Goal: Task Accomplishment & Management: Use online tool/utility

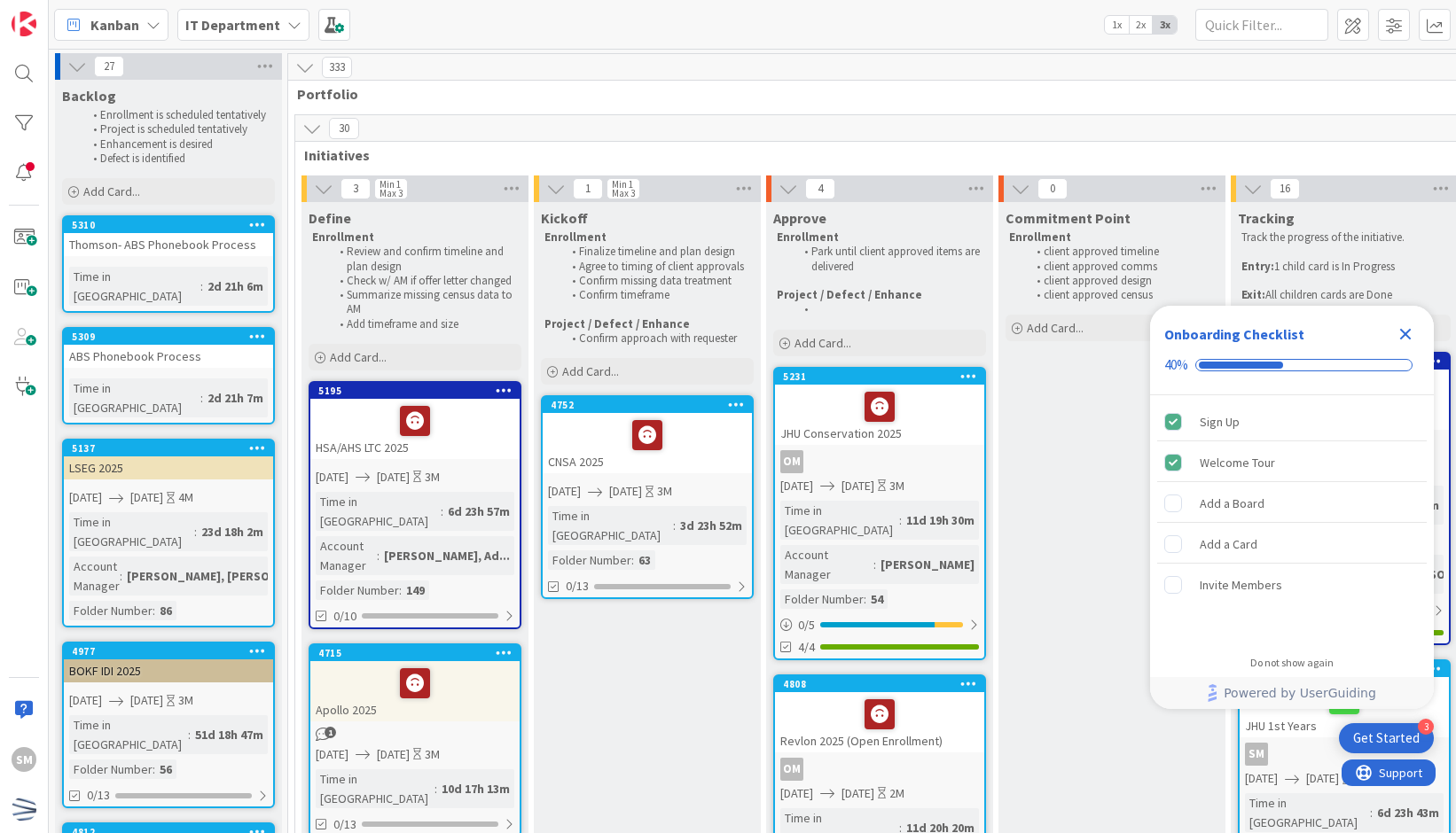
click at [1405, 331] on icon "Close Checklist" at bounding box center [1406, 334] width 22 height 22
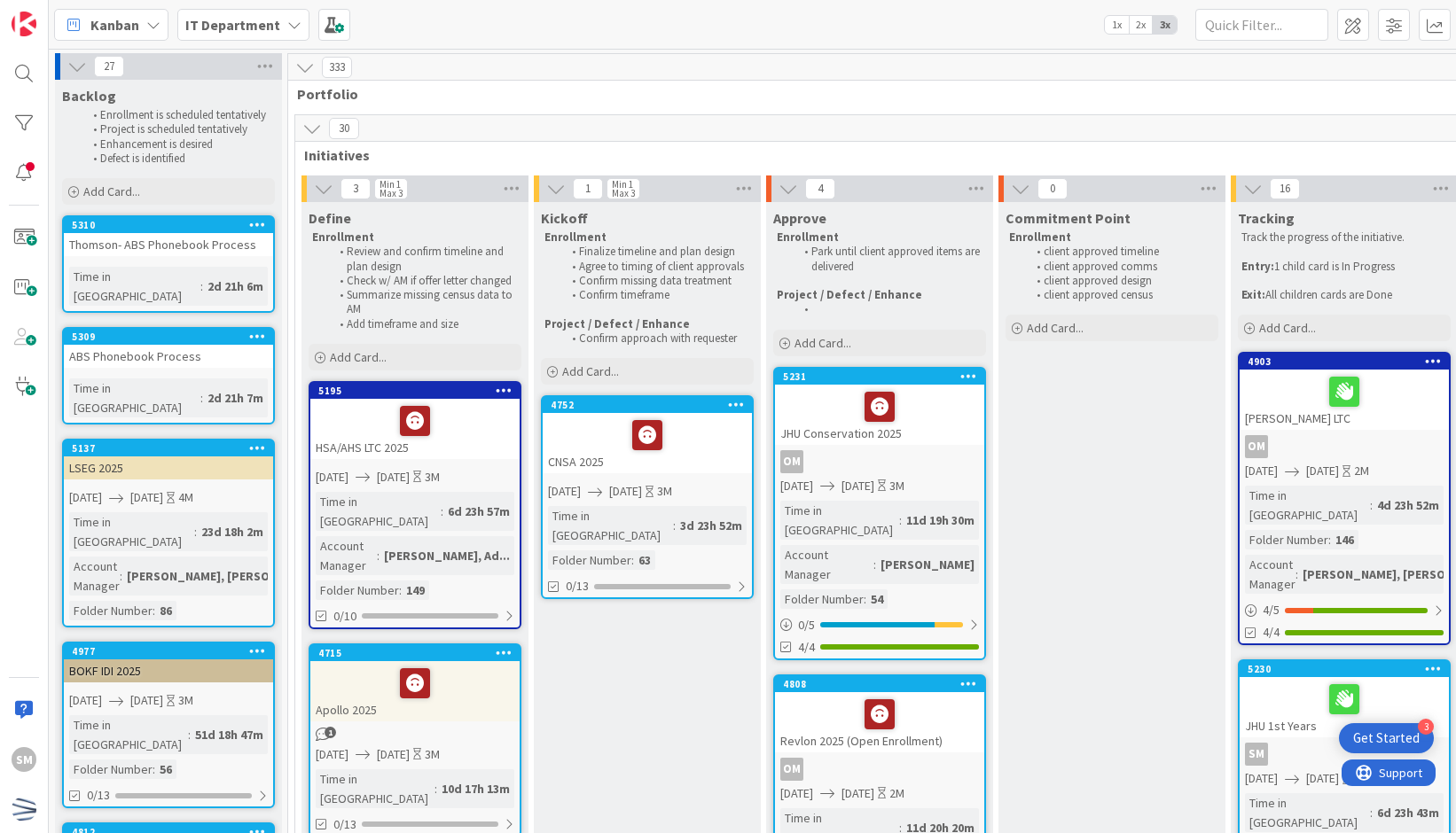
click at [579, 64] on div "333" at bounding box center [1242, 67] width 1908 height 27
click at [495, 86] on span "Portfolio" at bounding box center [1235, 94] width 1878 height 18
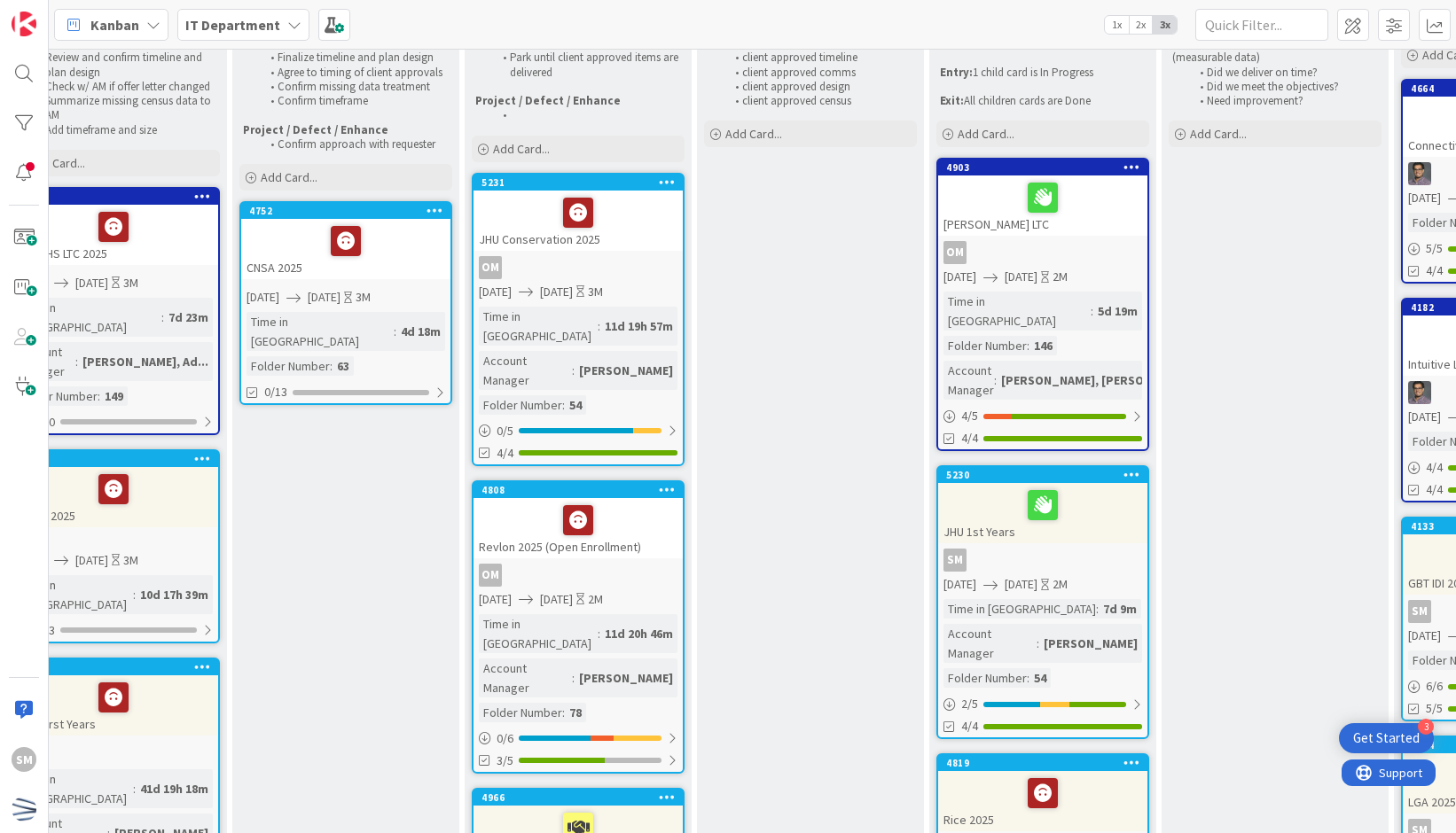
scroll to position [241, 301]
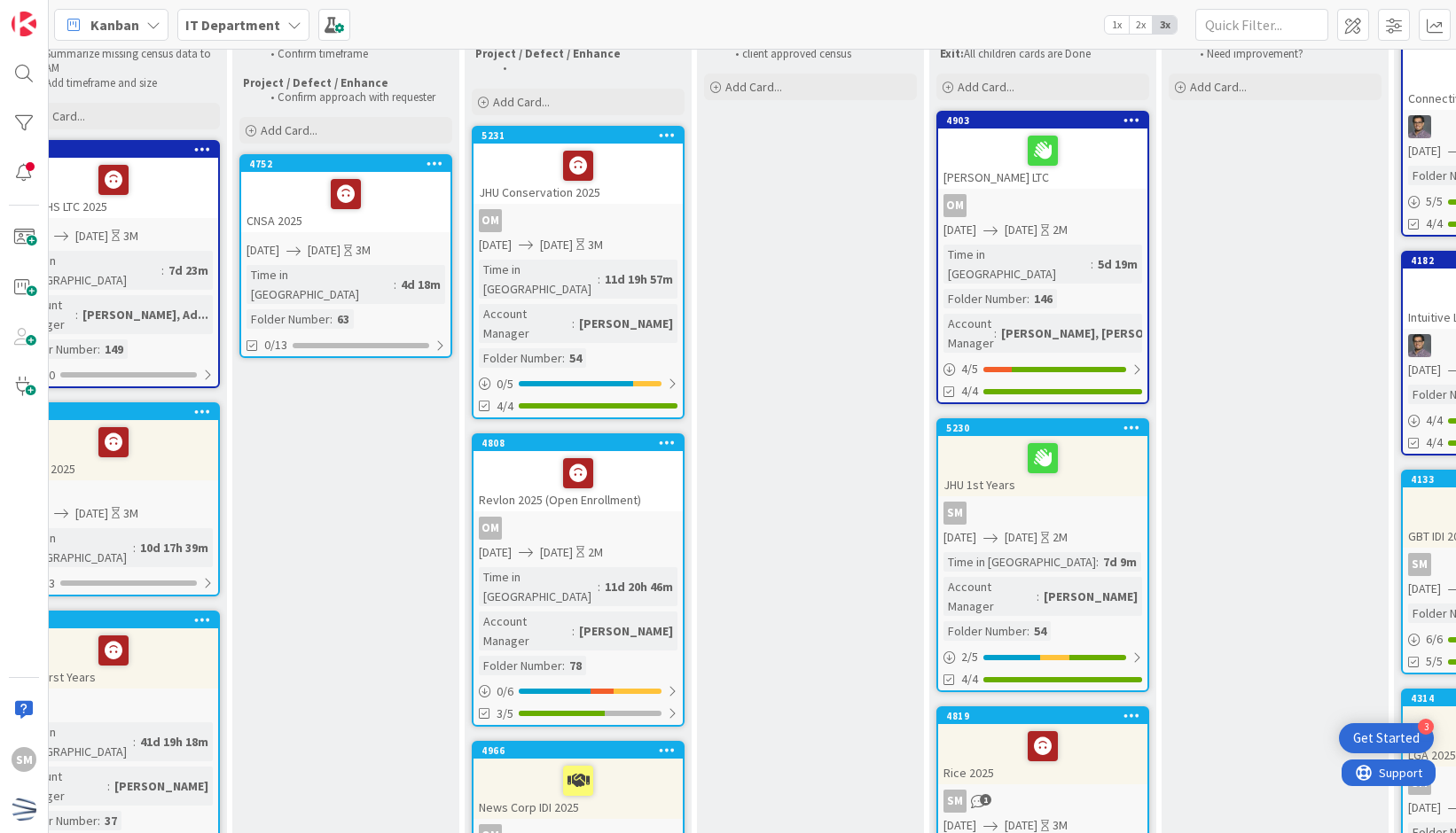
click at [656, 471] on div "4808 Revlon 2025 (Open Enrollment) OM [DATE] [DATE] 2M Time in [GEOGRAPHIC_DATA…" at bounding box center [578, 579] width 213 height 293
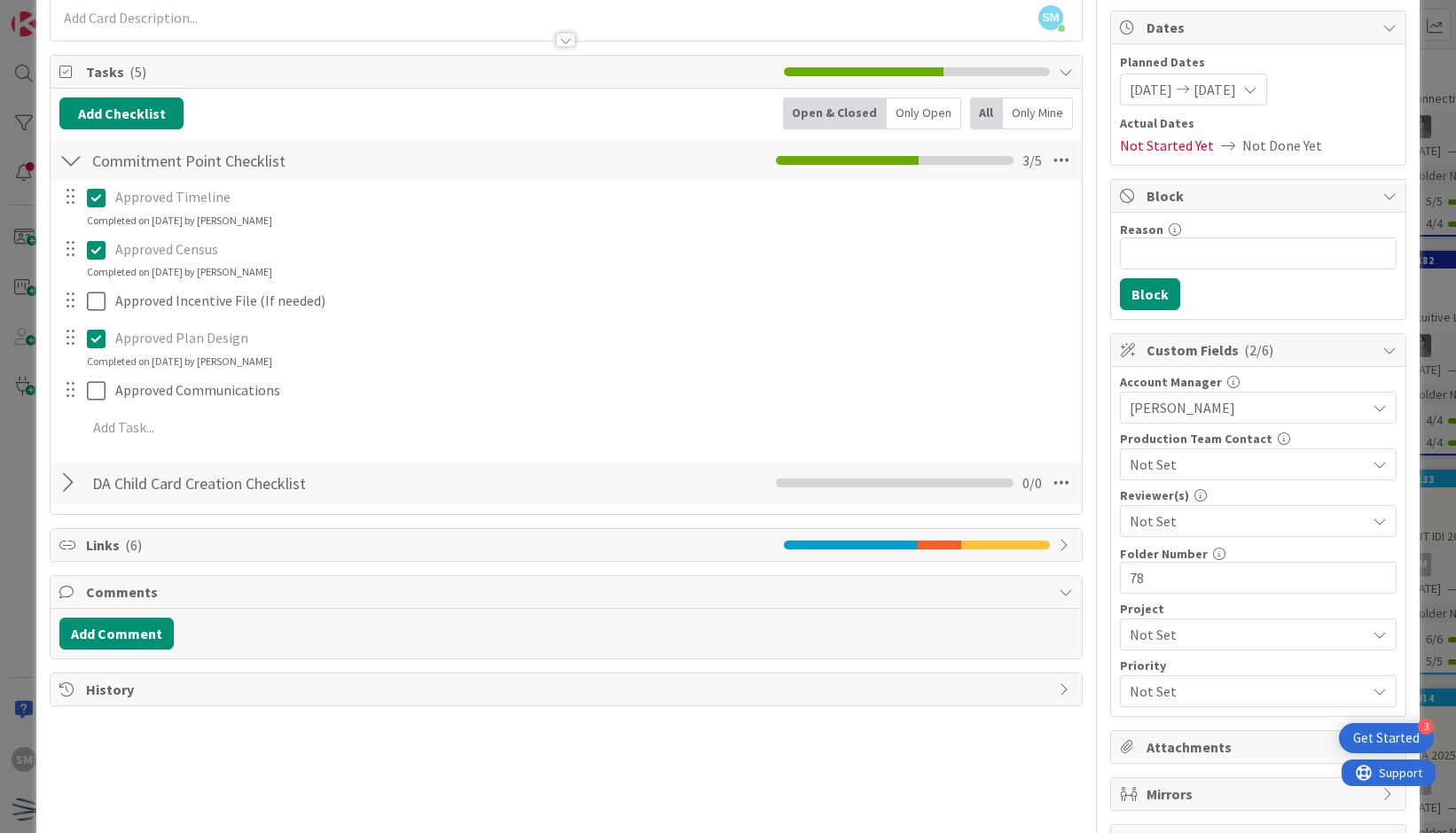
scroll to position [209, 0]
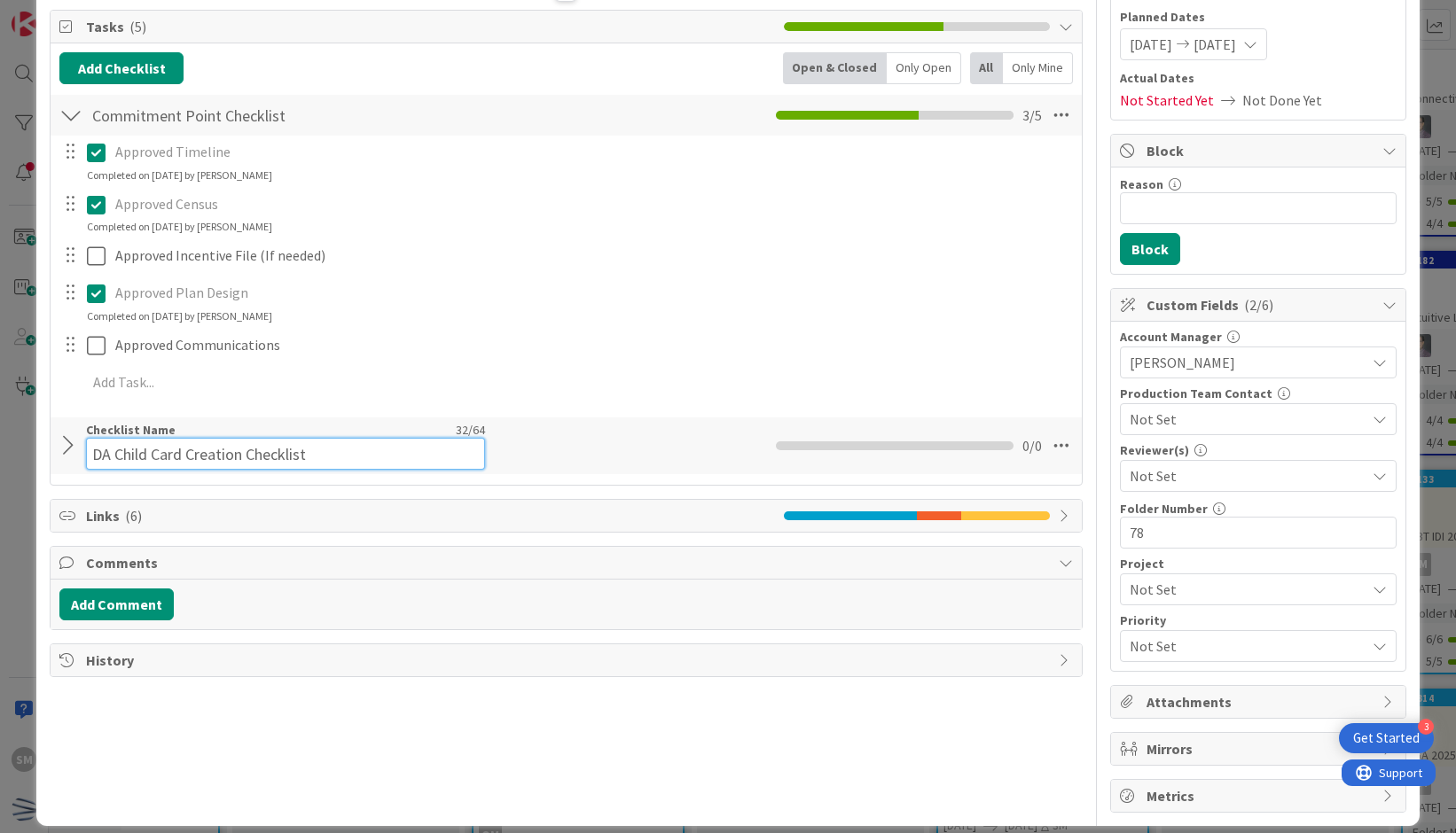
click at [238, 435] on div "Checklist Name 32 / 64 DA Child Card Creation Checklist" at bounding box center [285, 446] width 399 height 48
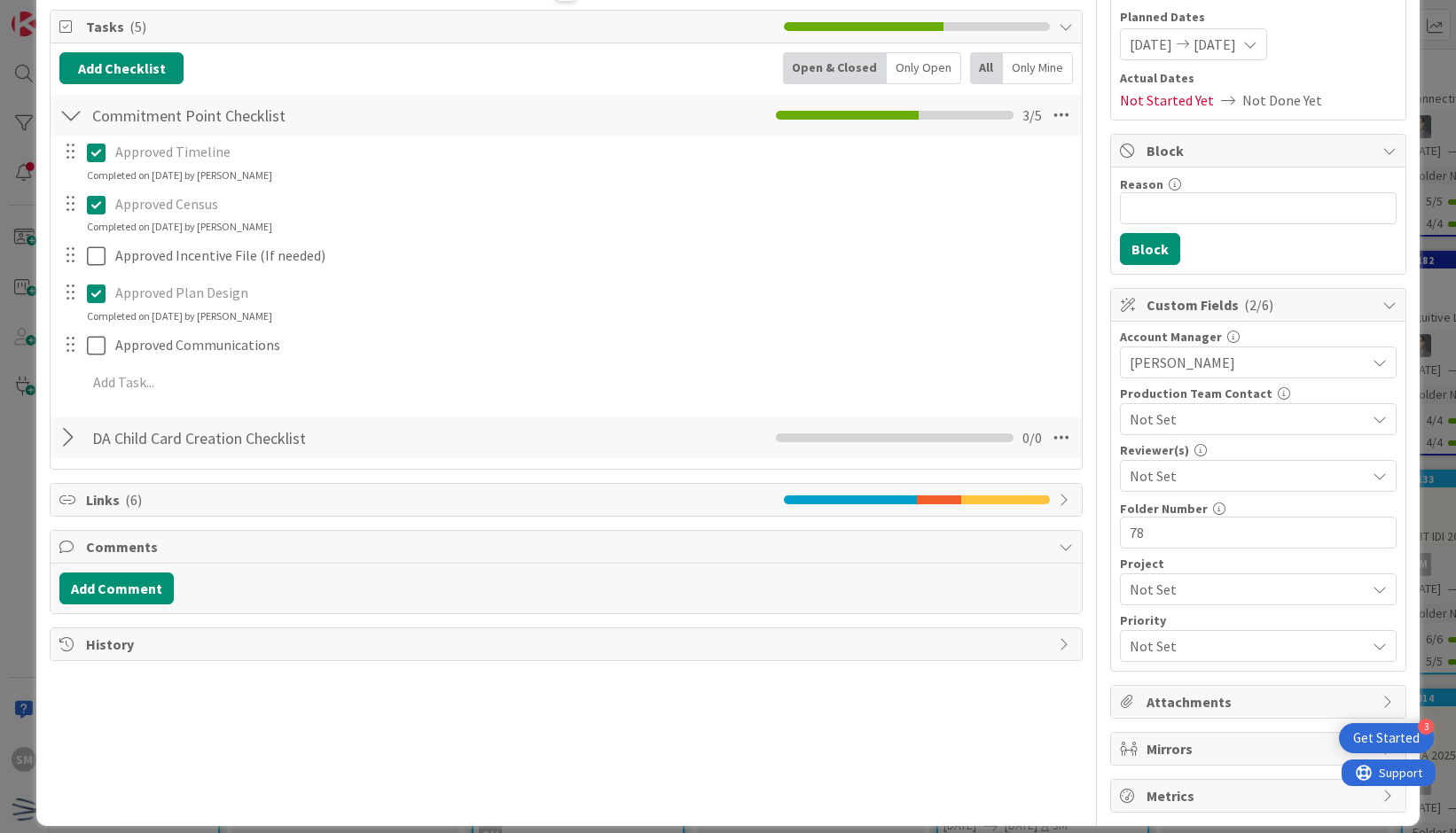
click at [69, 453] on div "DA Child Card Creation Checklist Checklist Name 32 / 64 DA Child Card Creation …" at bounding box center [566, 438] width 1032 height 40
click at [67, 435] on div at bounding box center [71, 438] width 23 height 32
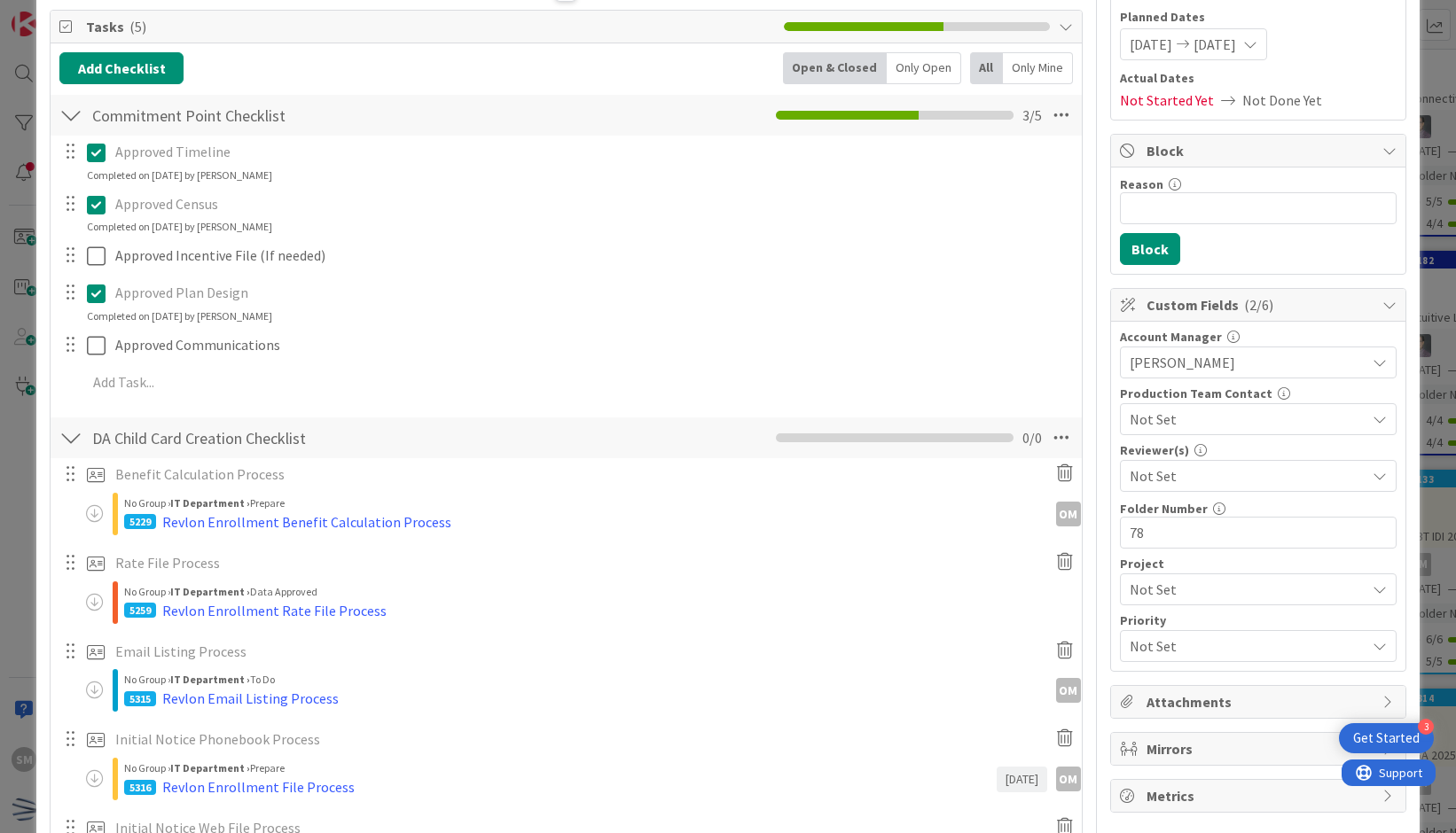
click at [497, 21] on span "Tasks ( 5 )" at bounding box center [431, 27] width 689 height 22
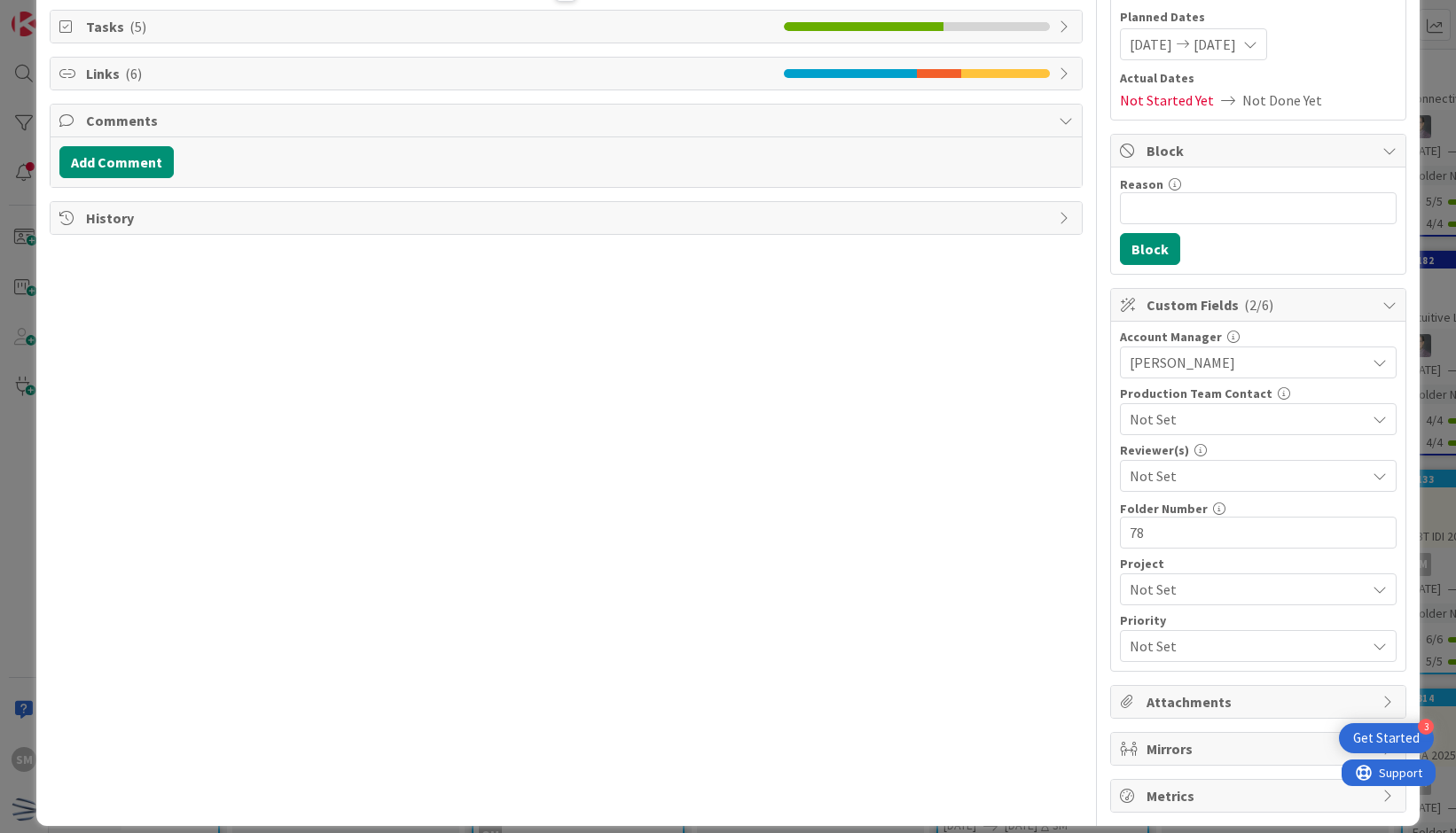
click at [497, 21] on span "Tasks ( 5 )" at bounding box center [431, 27] width 689 height 22
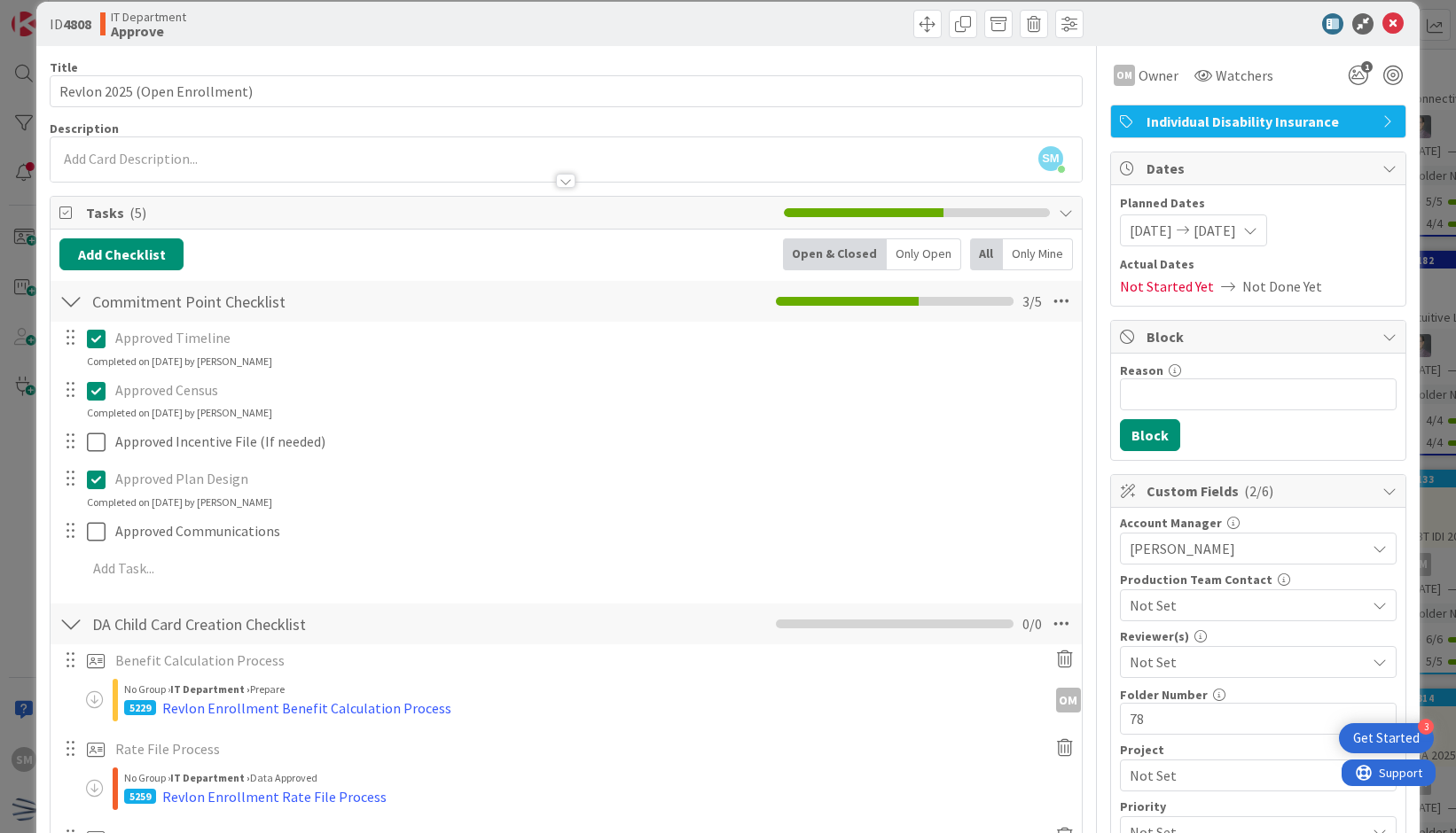
scroll to position [0, 0]
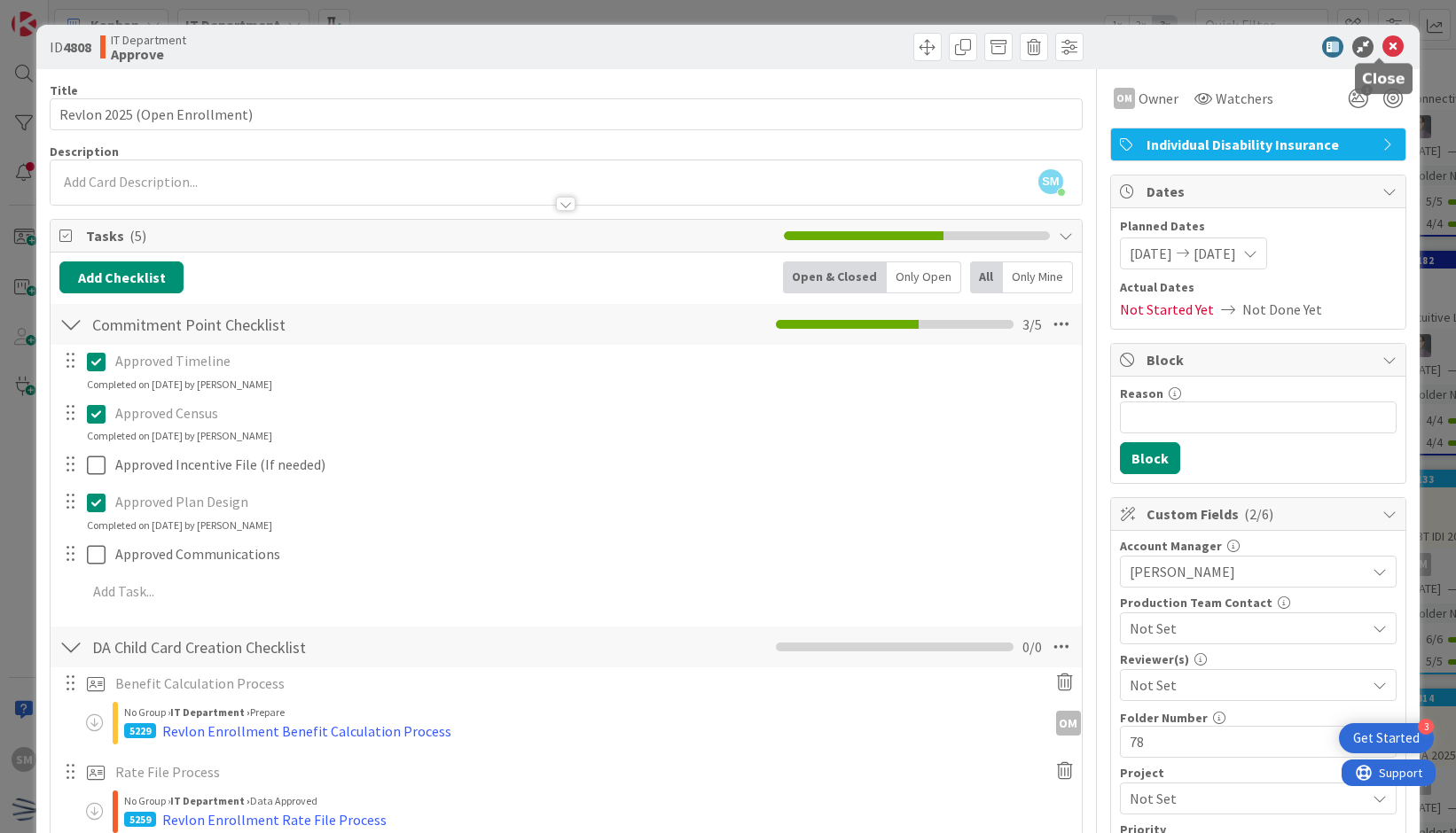
click at [1382, 53] on icon at bounding box center [1393, 48] width 22 height 22
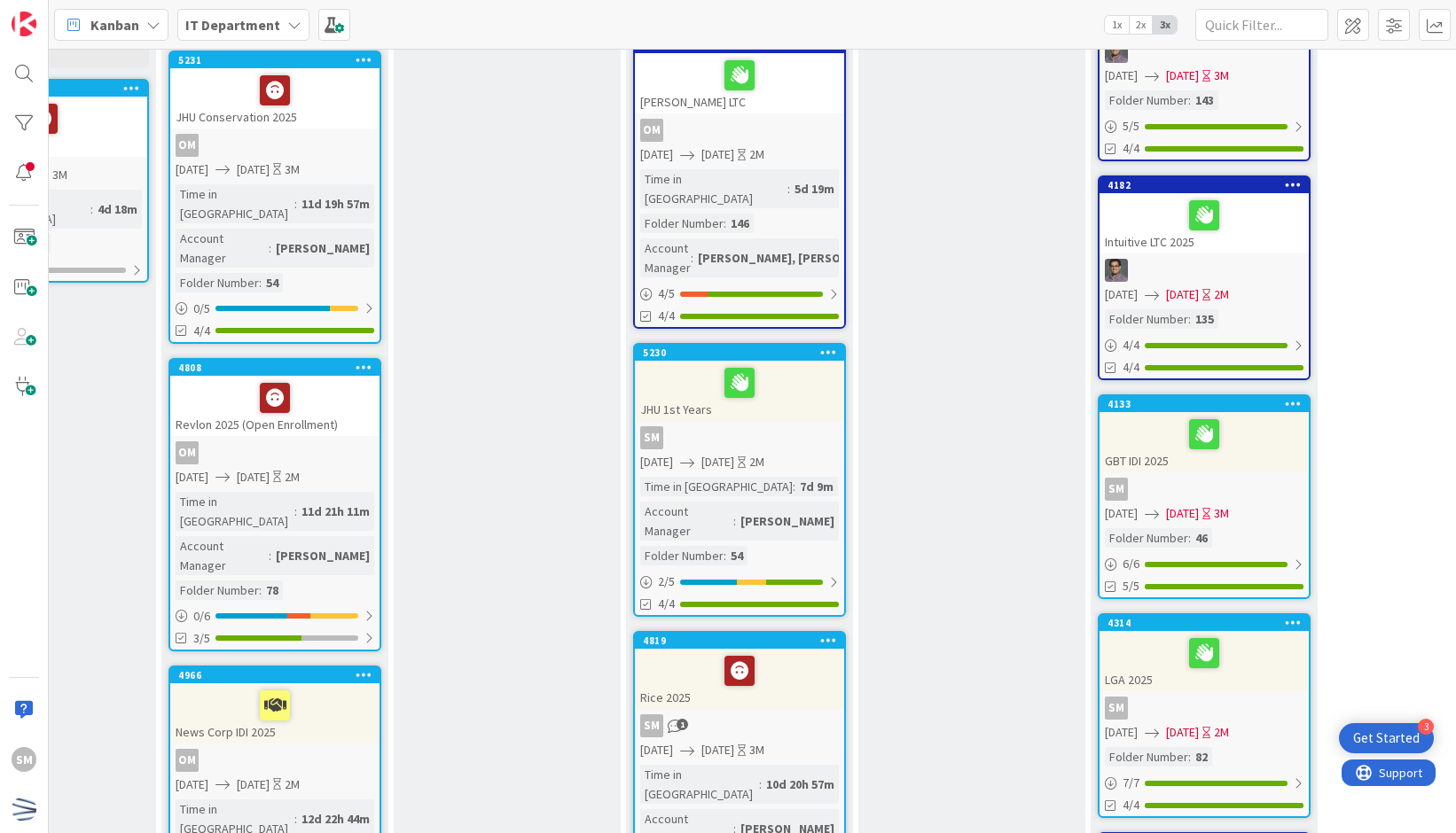
scroll to position [319, 605]
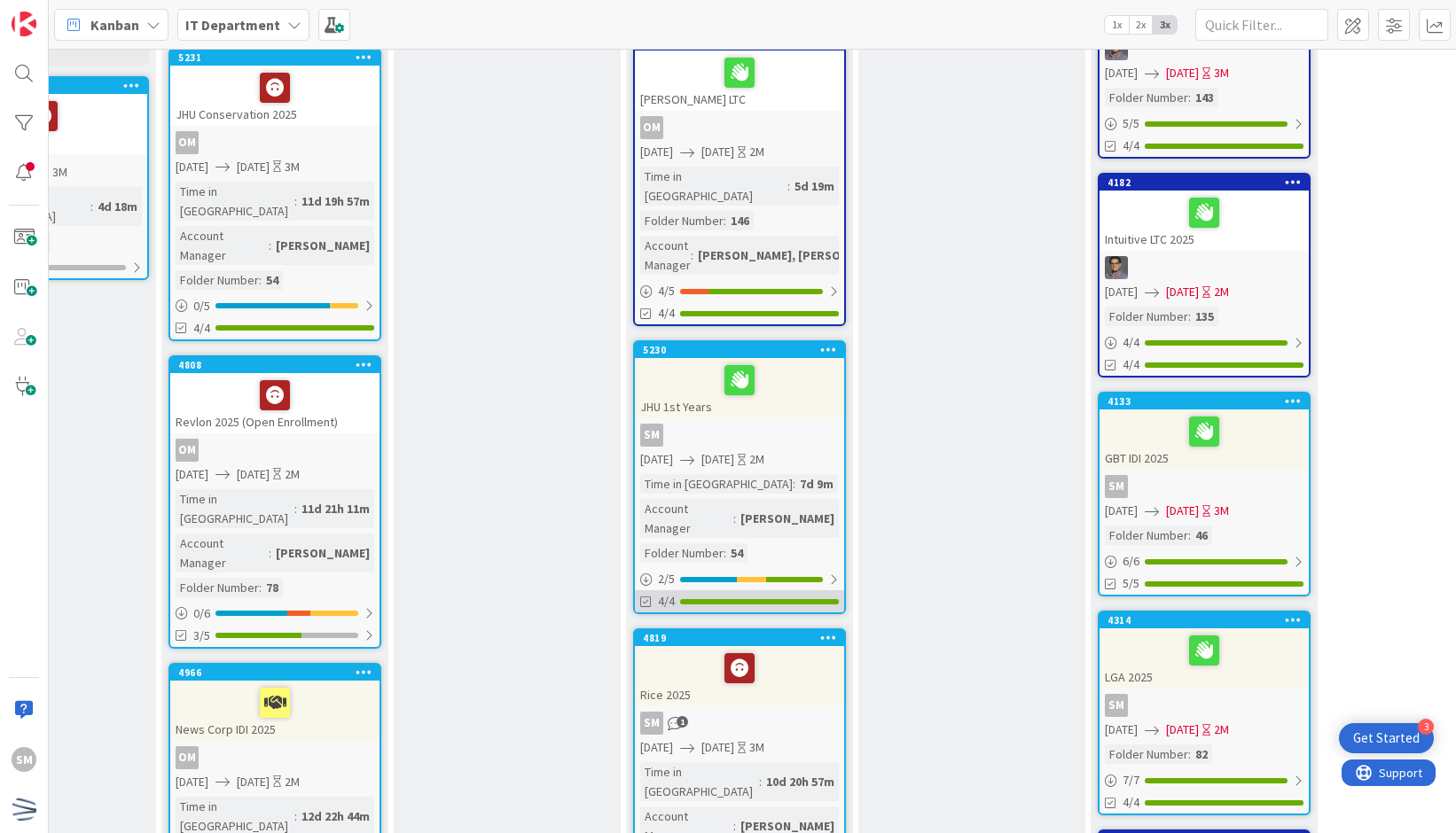
click at [817, 599] on div at bounding box center [759, 602] width 159 height 5
click at [819, 382] on div "5230 JHU 1st Years SM [DATE] [DATE] 2M Time in Column : 7d 9m Account Manager :…" at bounding box center [739, 477] width 213 height 273
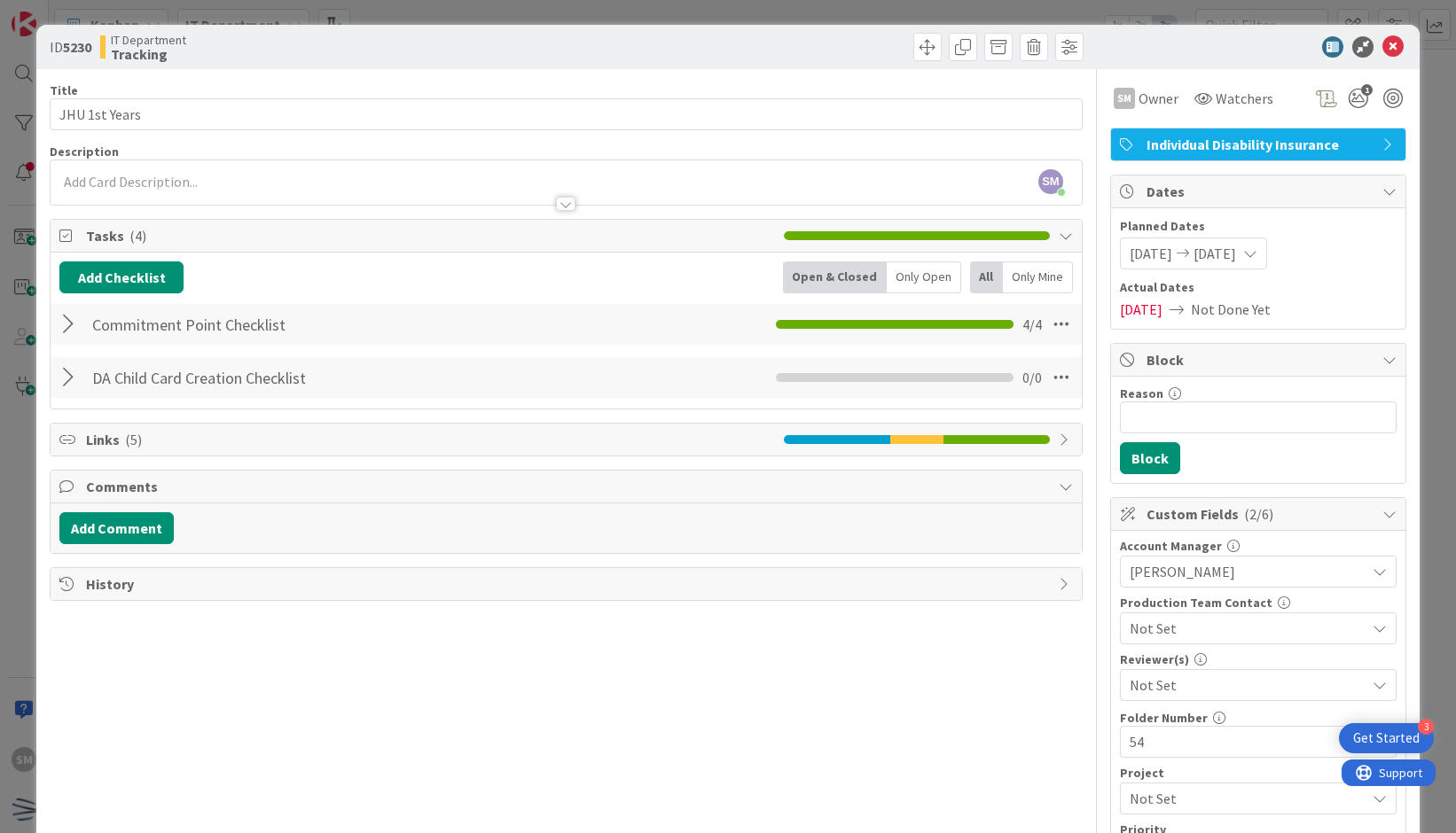
click at [61, 387] on div at bounding box center [71, 377] width 23 height 32
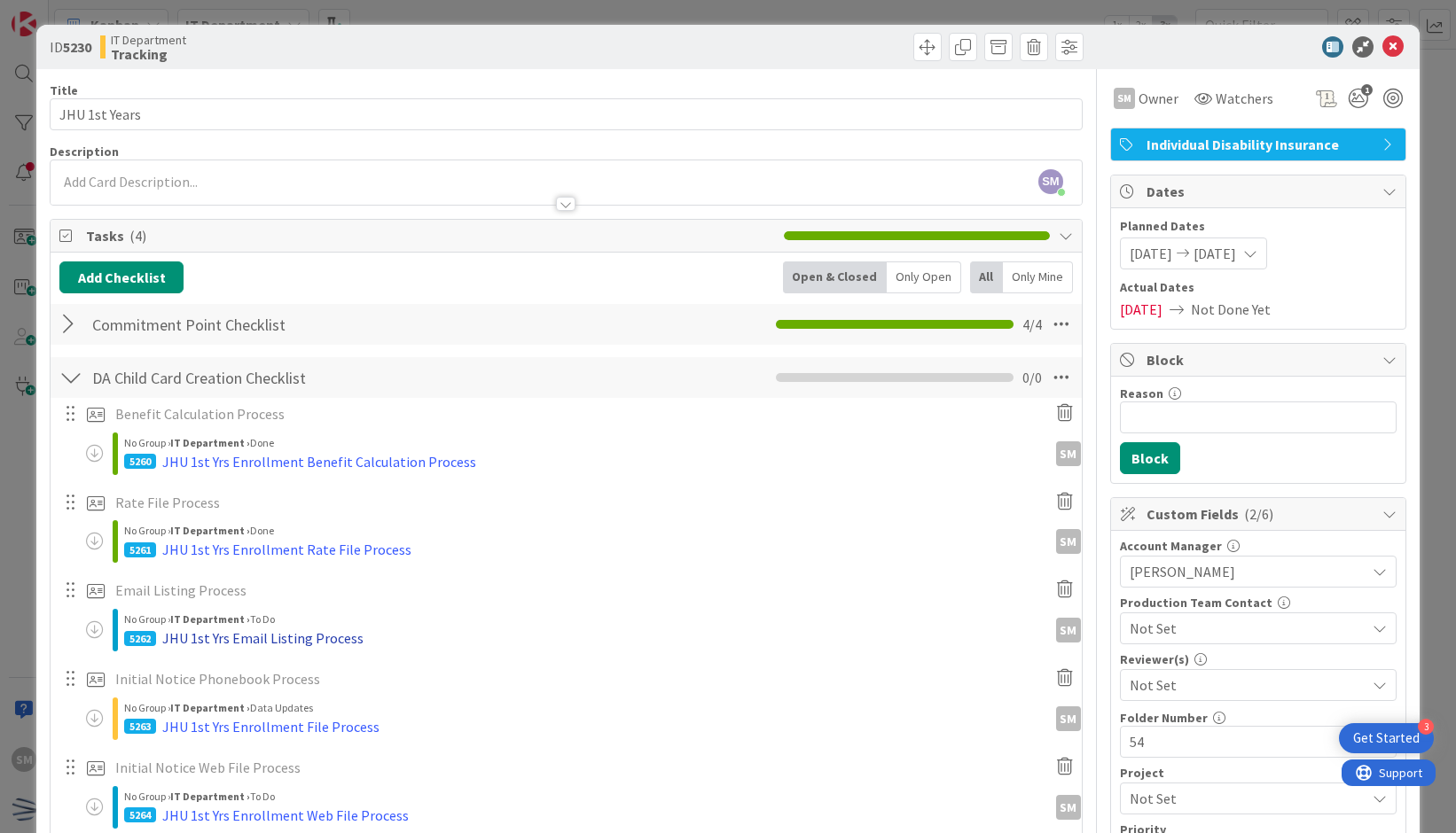
click at [312, 630] on div "JHU 1st Yrs Email Listing Process" at bounding box center [263, 638] width 201 height 22
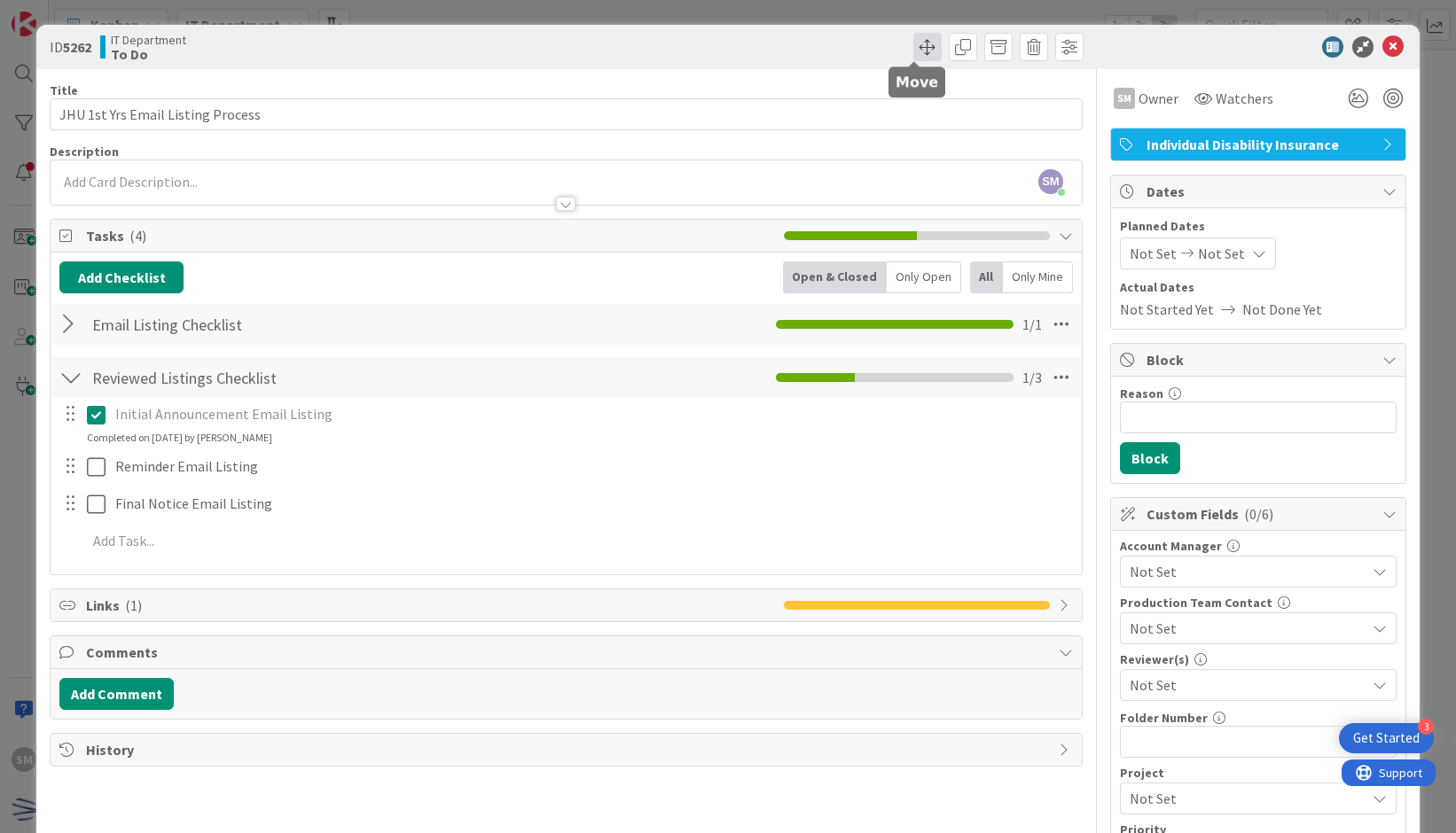
click at [913, 52] on span at bounding box center [928, 48] width 29 height 29
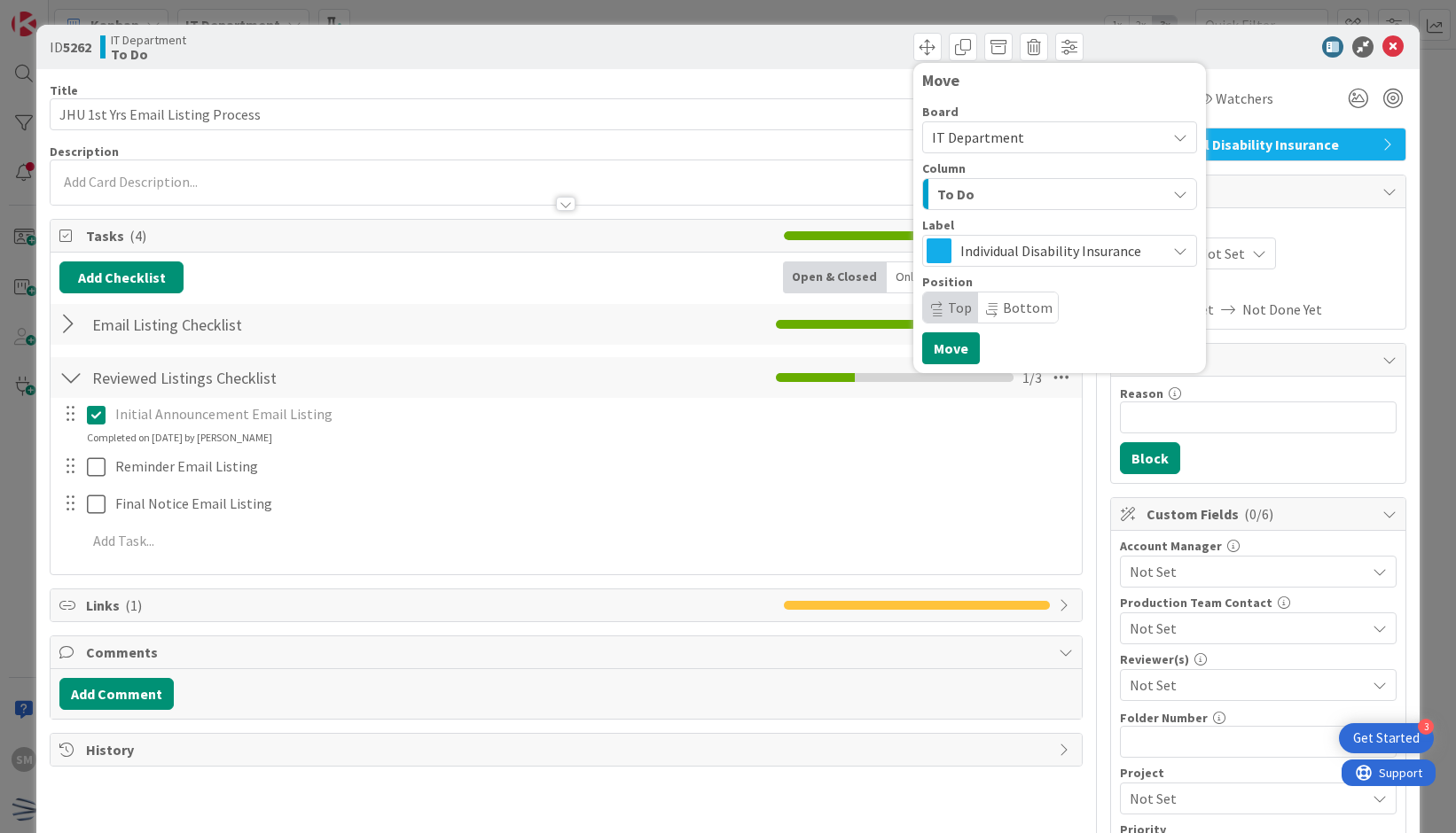
click at [981, 196] on div "To Do" at bounding box center [1050, 195] width 233 height 29
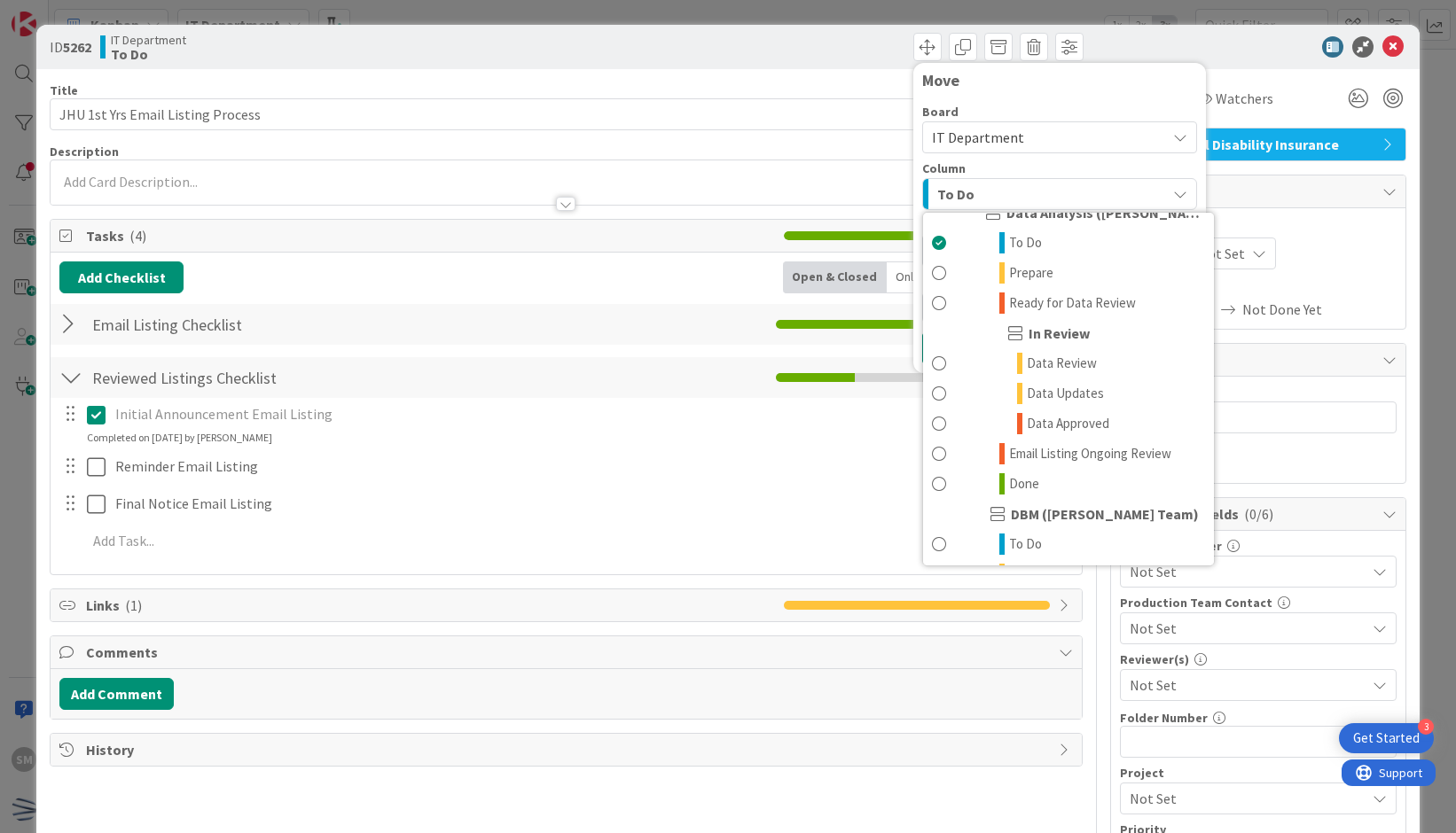
scroll to position [574, 0]
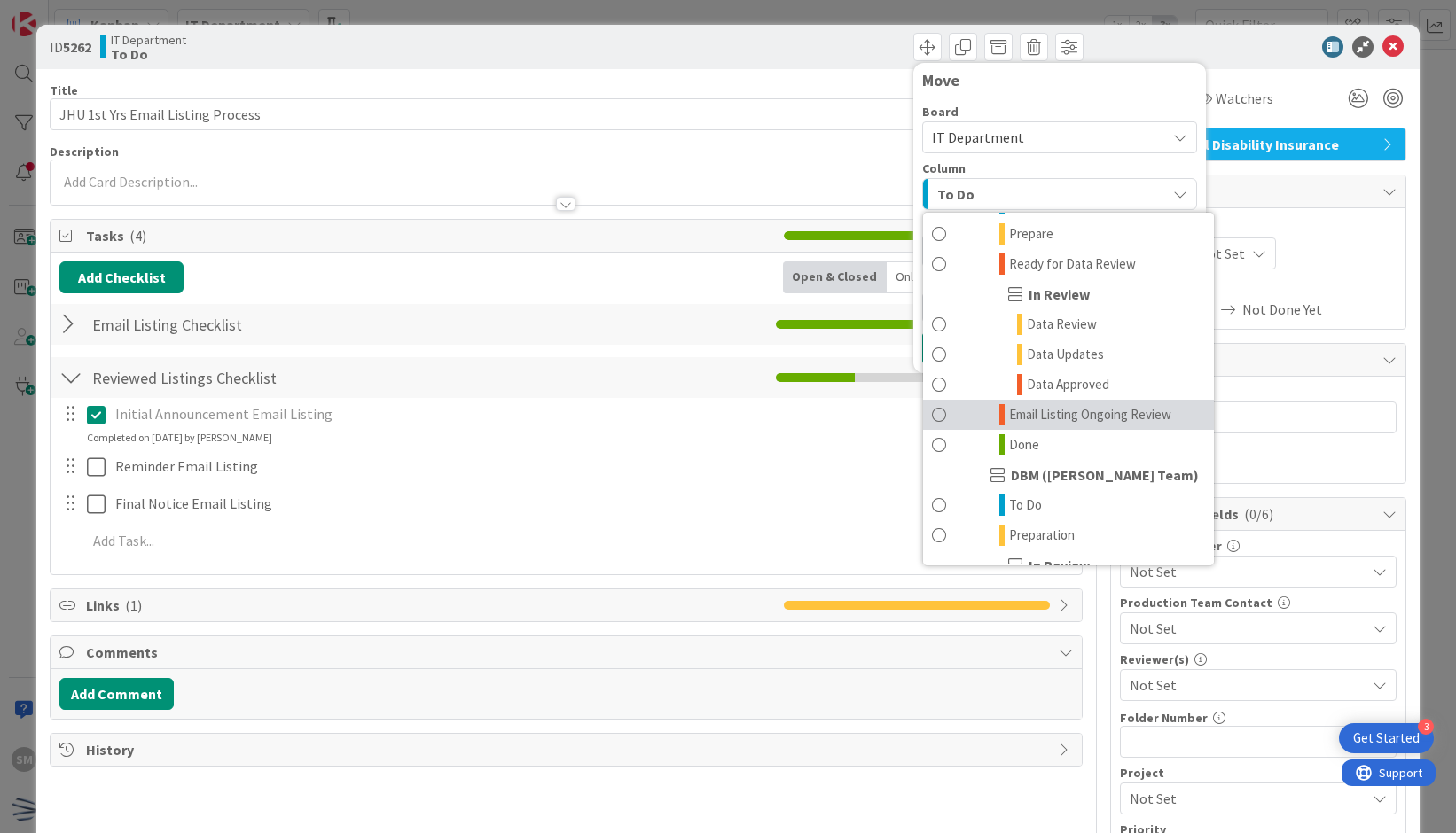
click at [1084, 421] on span "Email Listing Ongoing Review" at bounding box center [1090, 415] width 162 height 22
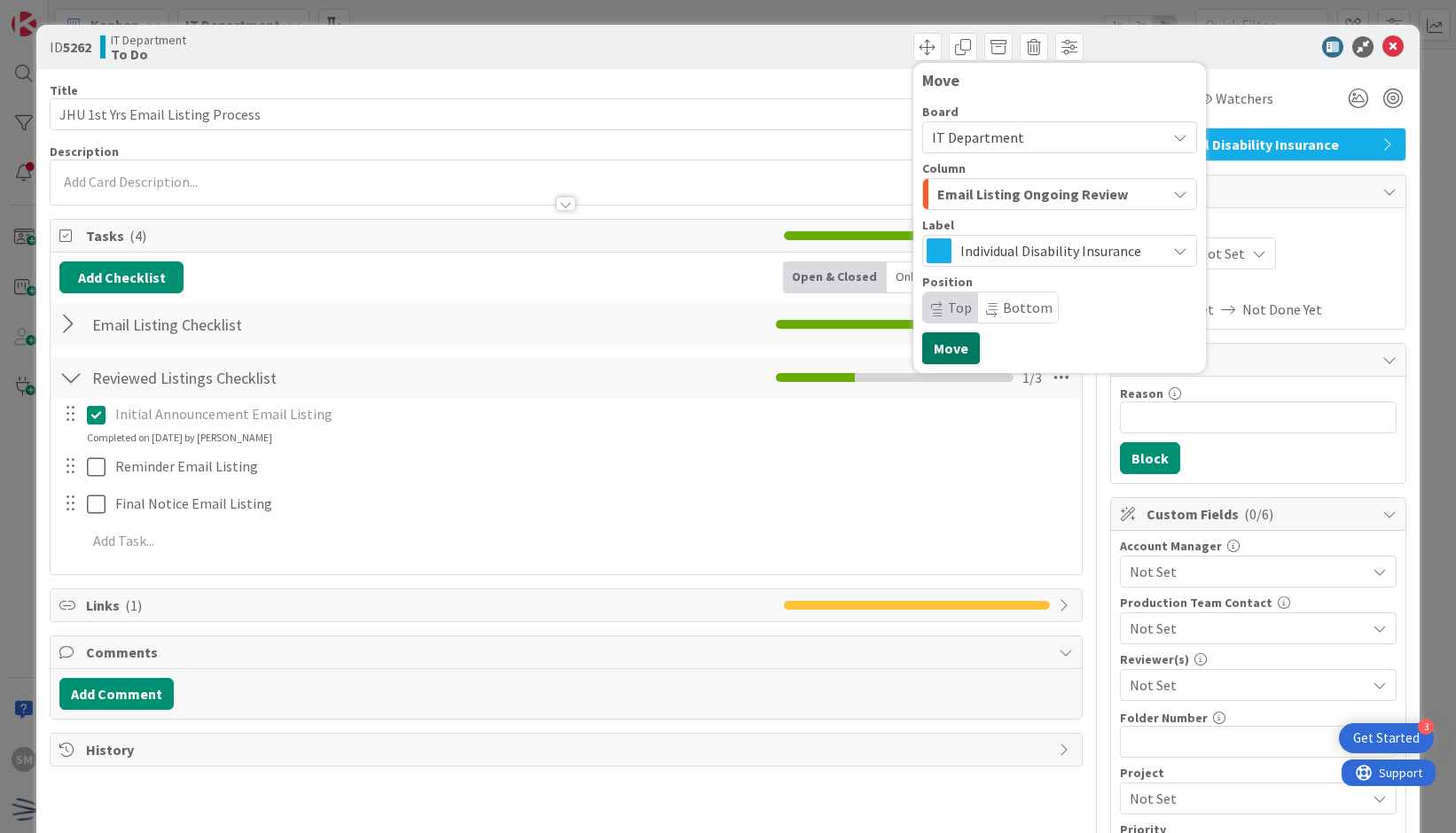
click at [954, 355] on button "Move" at bounding box center [951, 349] width 57 height 32
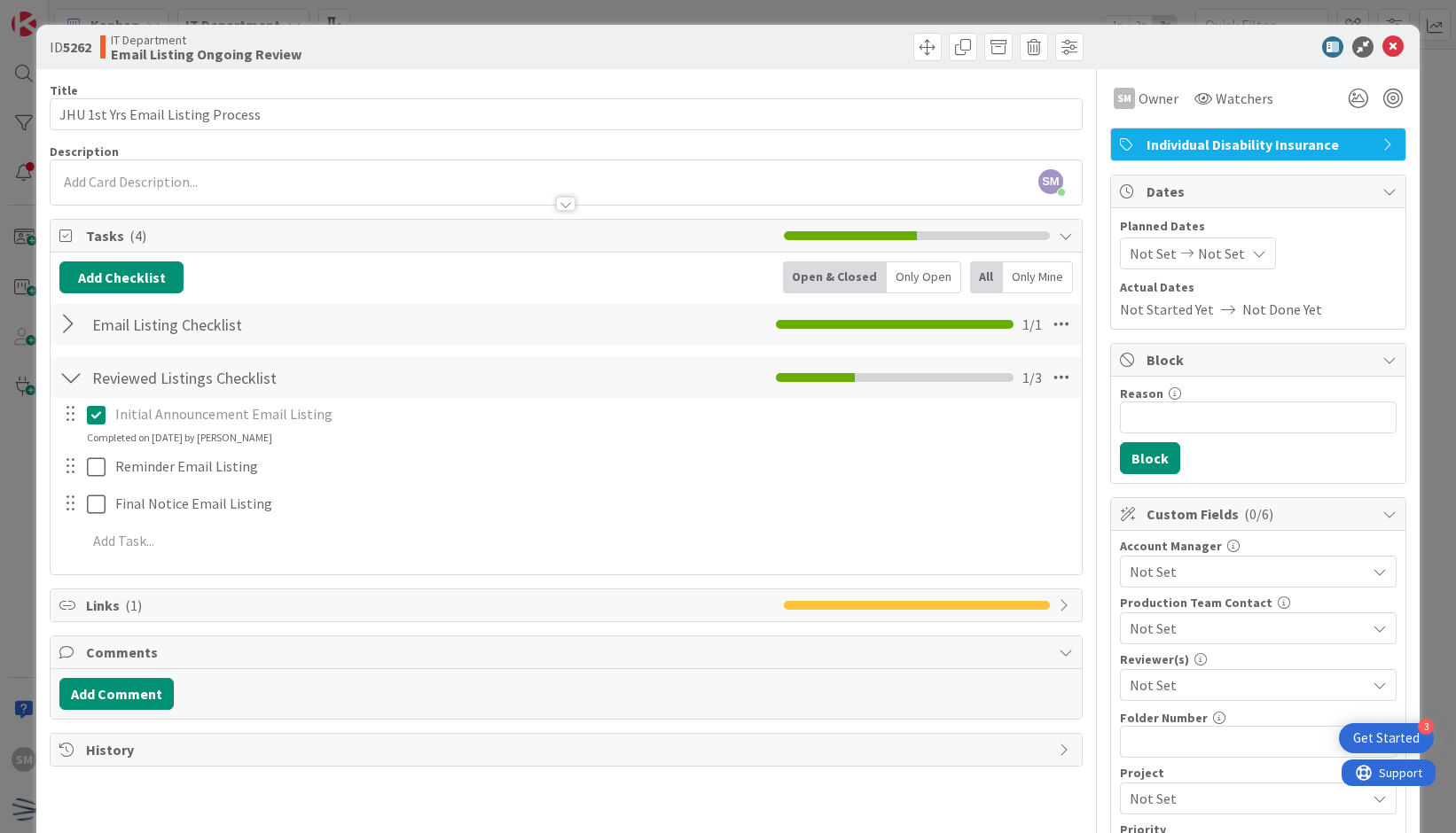
click at [70, 331] on div at bounding box center [71, 325] width 23 height 32
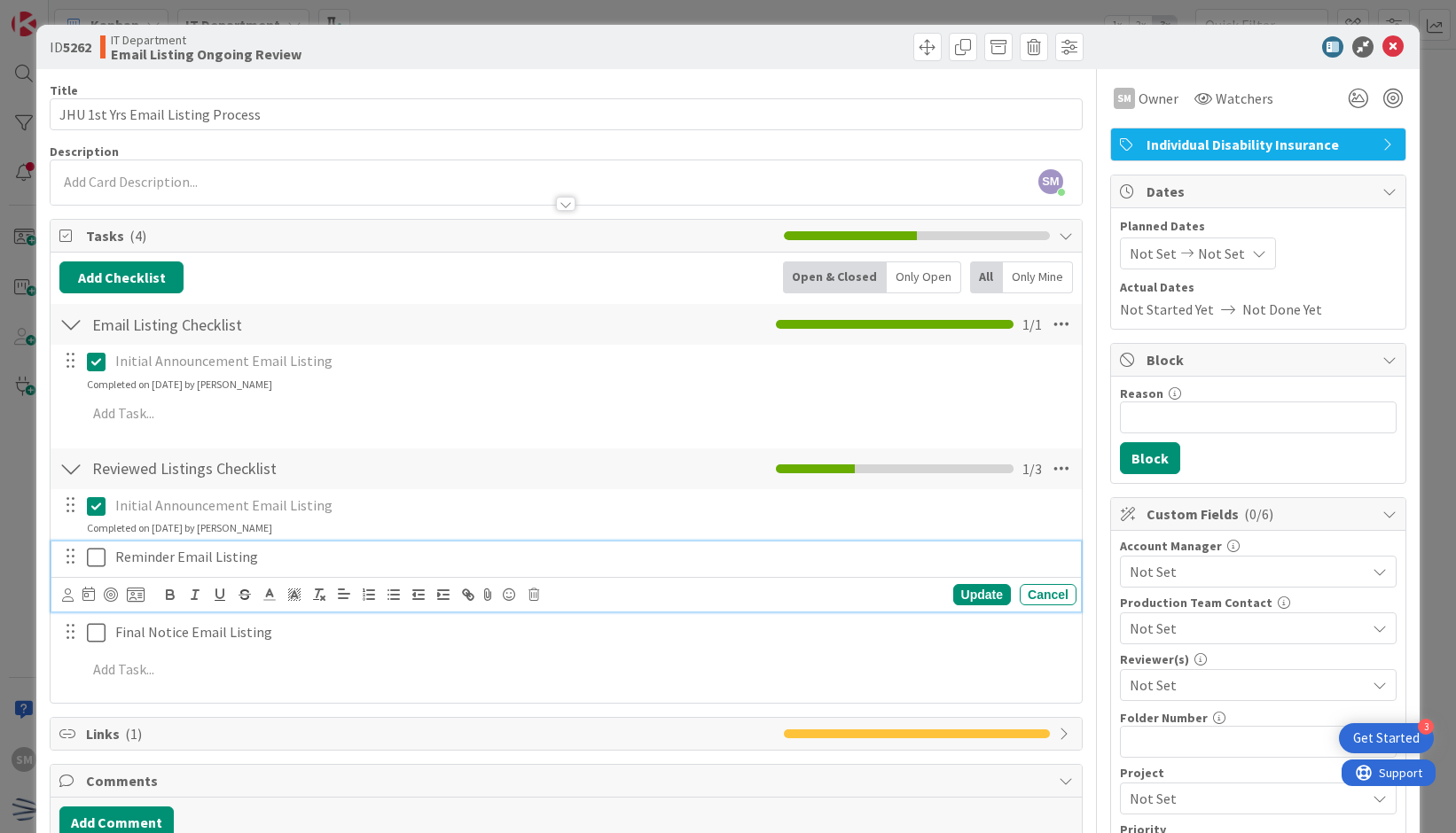
click at [337, 551] on p "Reminder Email Listing" at bounding box center [593, 557] width 955 height 21
click at [85, 595] on icon at bounding box center [89, 594] width 13 height 14
click at [302, 785] on td "17" at bounding box center [292, 777] width 35 height 34
type input "[DATE]"
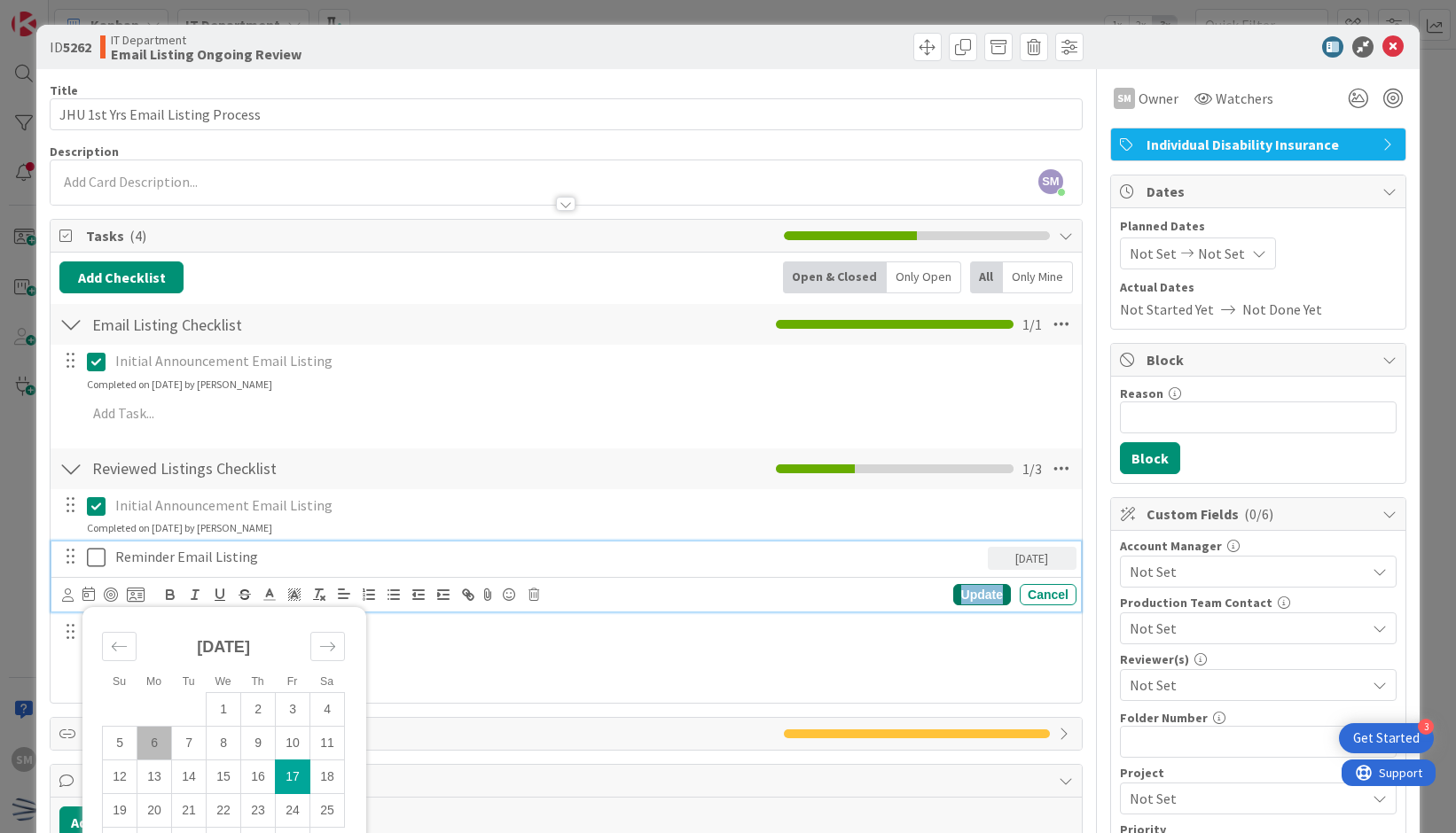
click at [973, 591] on div "Update" at bounding box center [982, 594] width 57 height 22
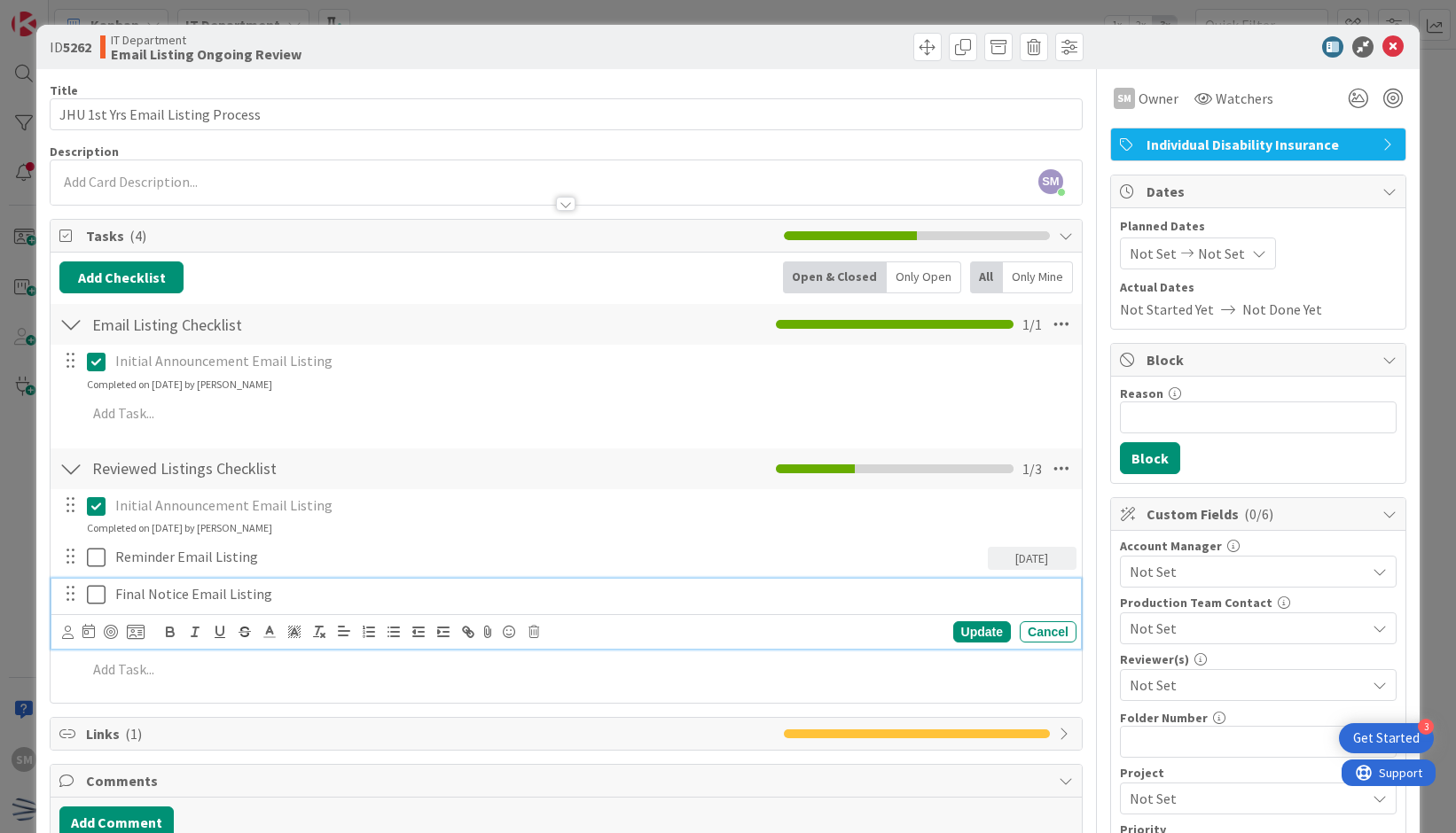
click at [272, 588] on p "Final Notice Email Listing" at bounding box center [593, 594] width 955 height 21
click at [83, 630] on icon at bounding box center [89, 631] width 13 height 14
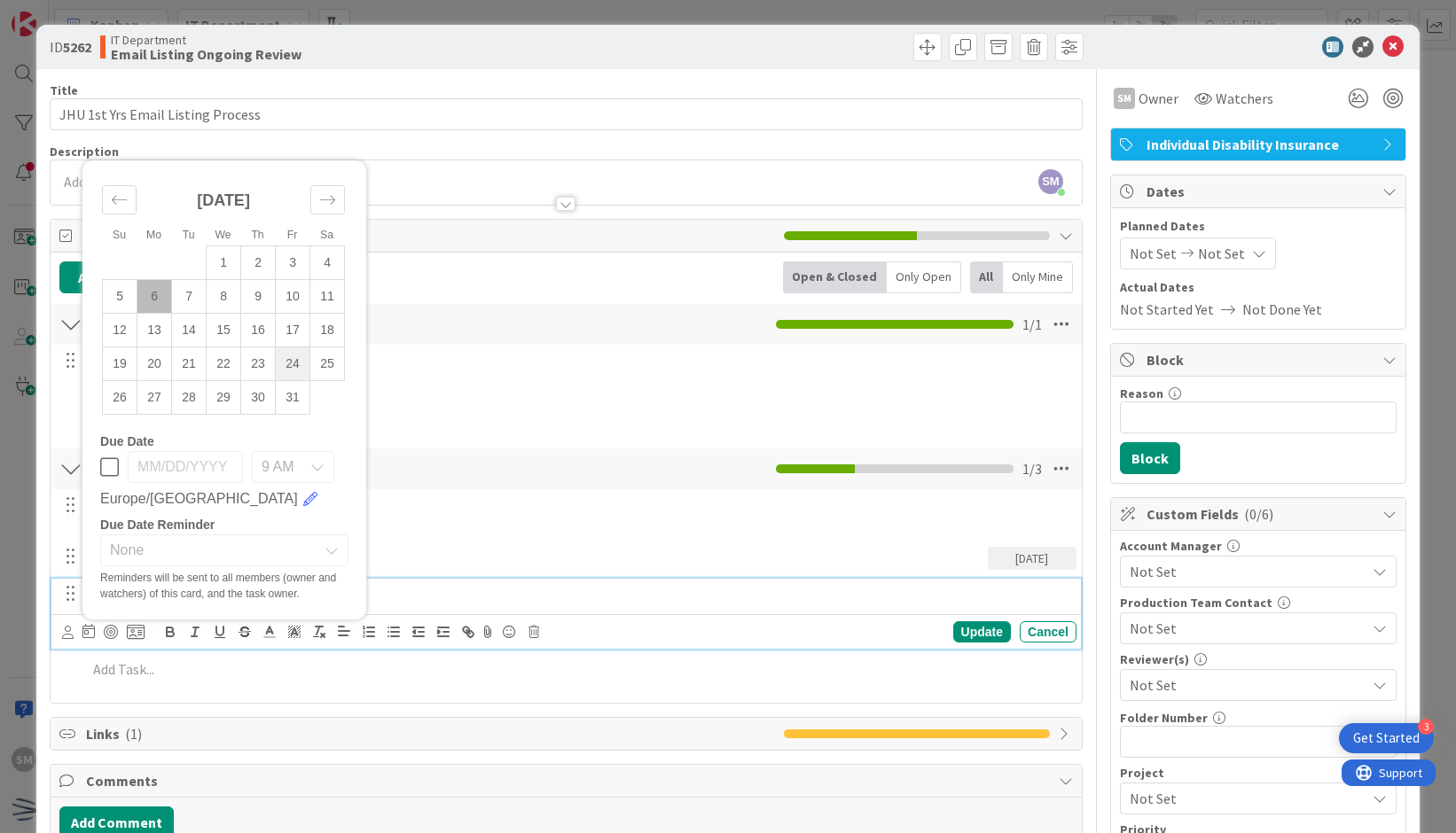
click at [298, 360] on td "24" at bounding box center [292, 365] width 35 height 34
type input "[DATE]"
click at [975, 629] on div "Update" at bounding box center [982, 632] width 57 height 22
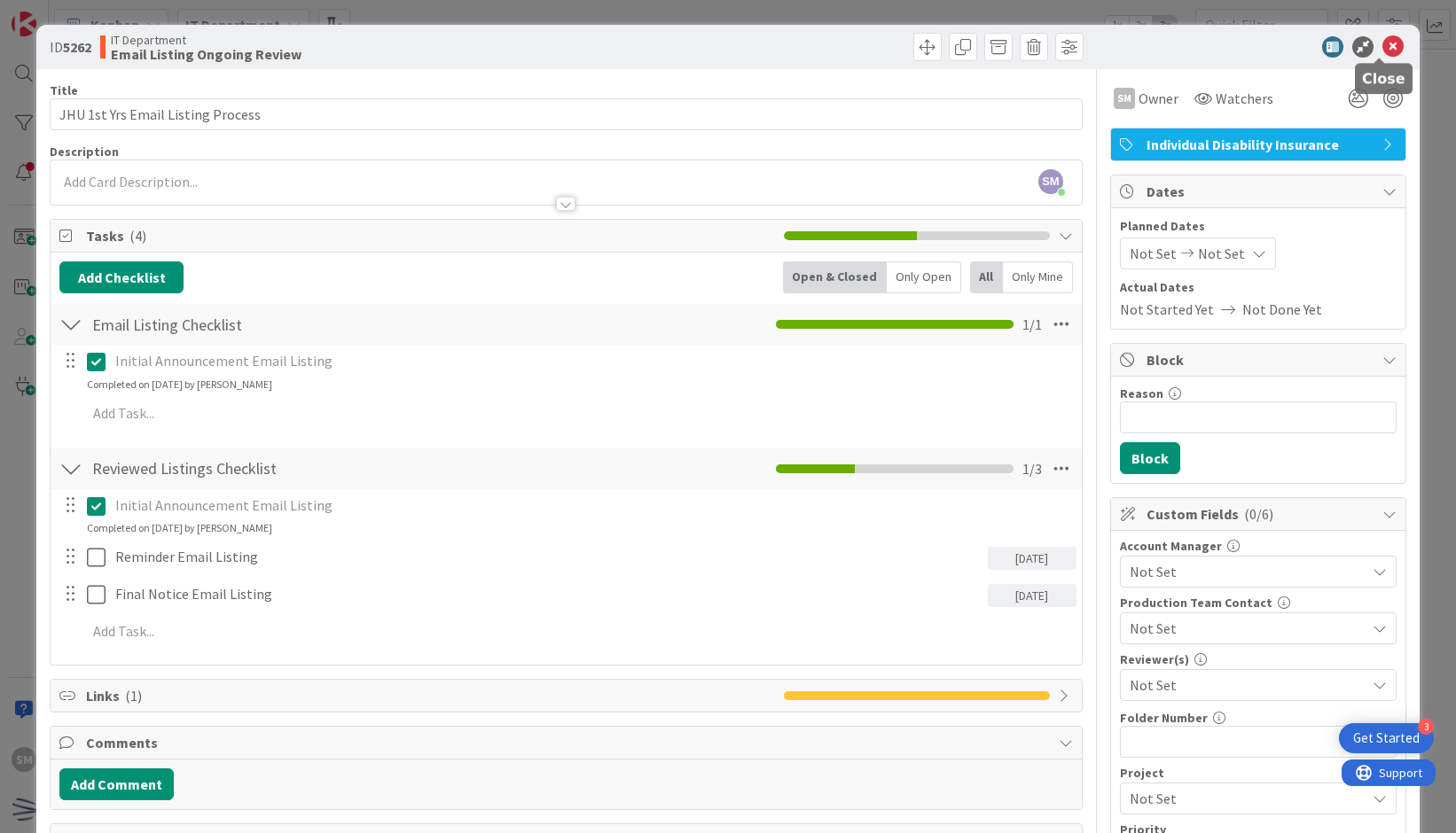
click at [1382, 47] on icon at bounding box center [1393, 48] width 22 height 22
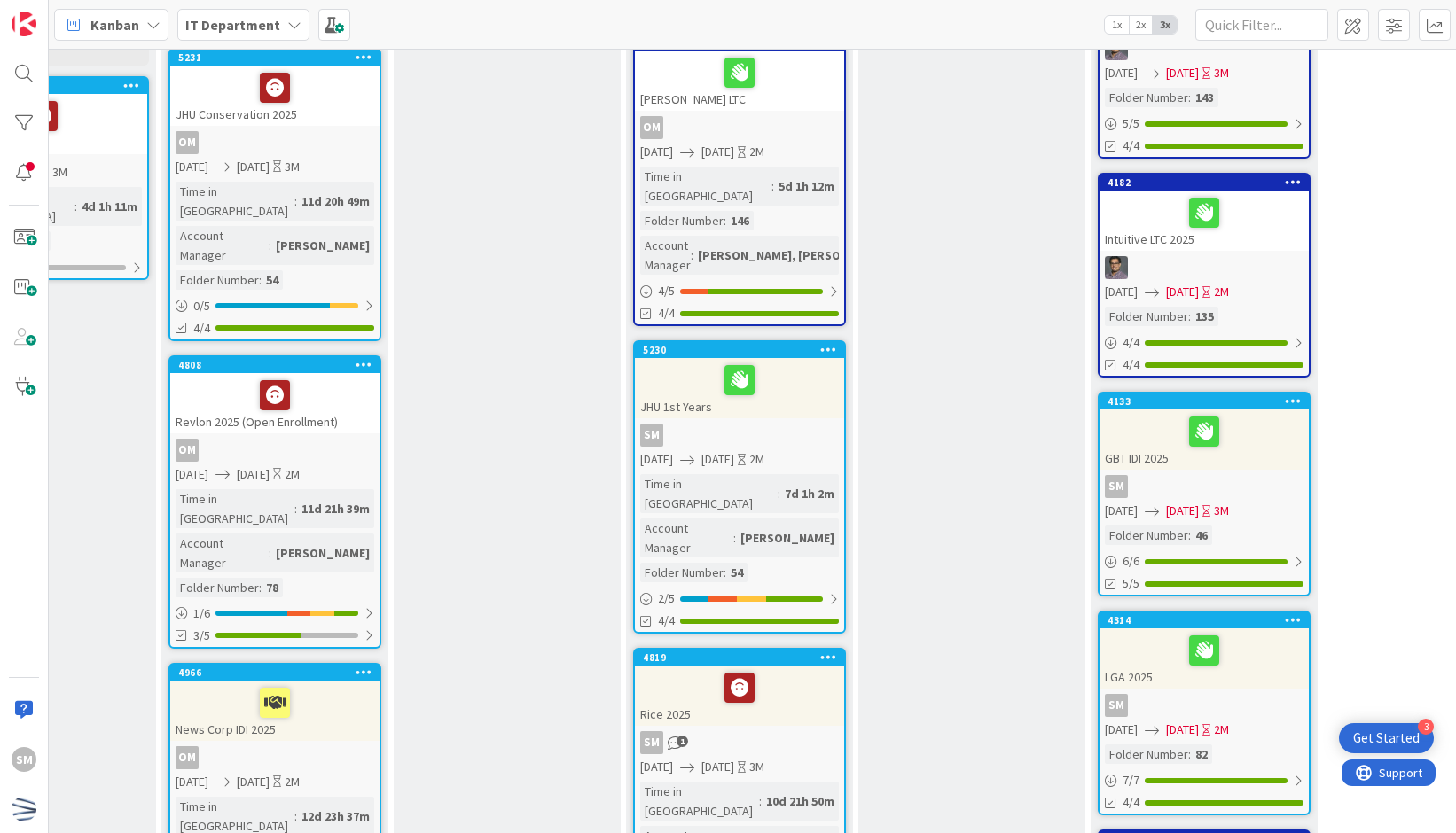
click at [801, 648] on div "4819 Rice 2025 SM 1 [DATE] [DATE] 3M Time in [GEOGRAPHIC_DATA] : 10d 21h 50m Ac…" at bounding box center [739, 794] width 213 height 293
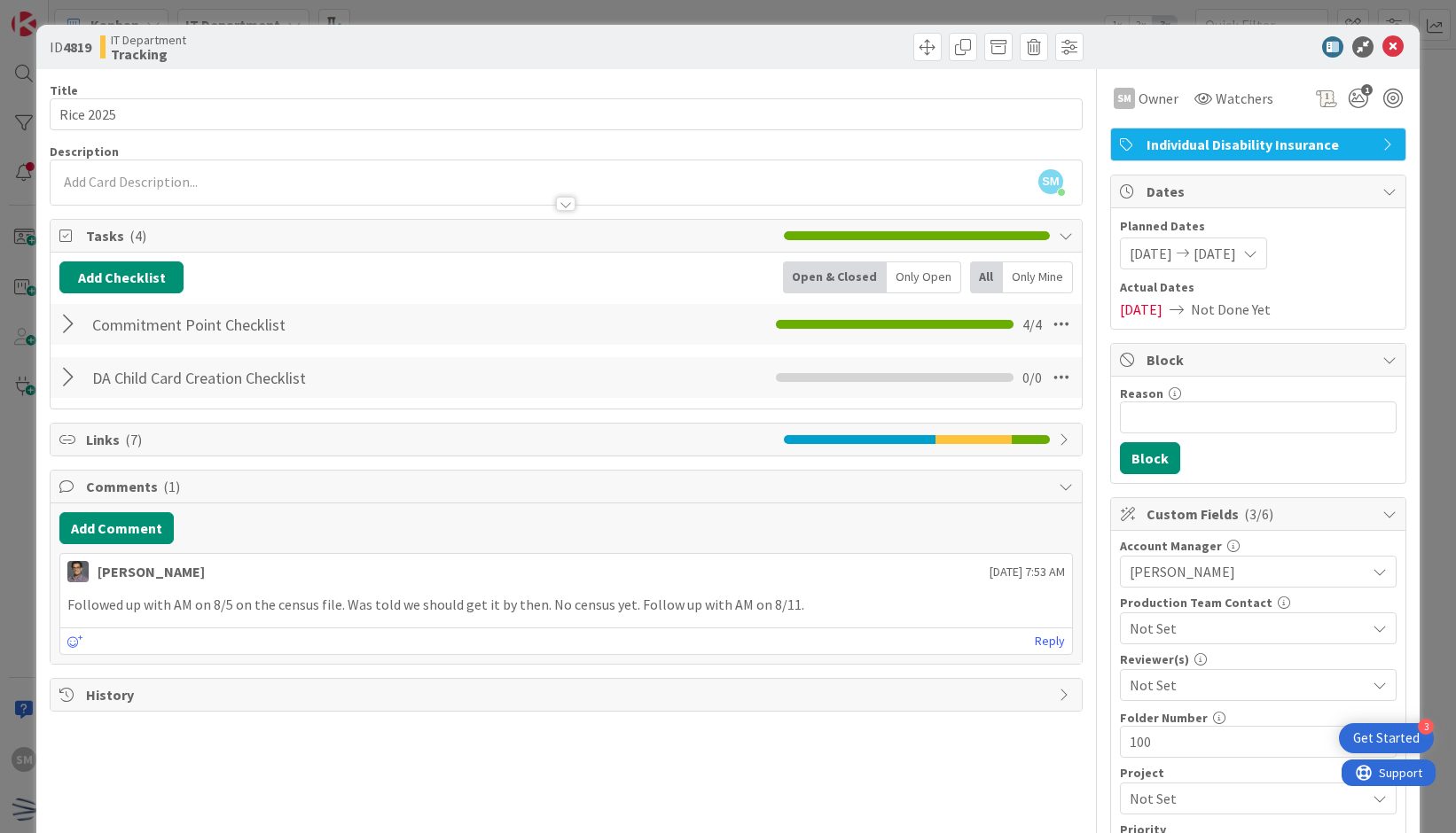
click at [271, 395] on div "DA Child Card Creation Checklist Checklist Name 32 / 64 DA Child Card Creation …" at bounding box center [566, 377] width 1032 height 40
click at [74, 366] on div at bounding box center [71, 377] width 23 height 32
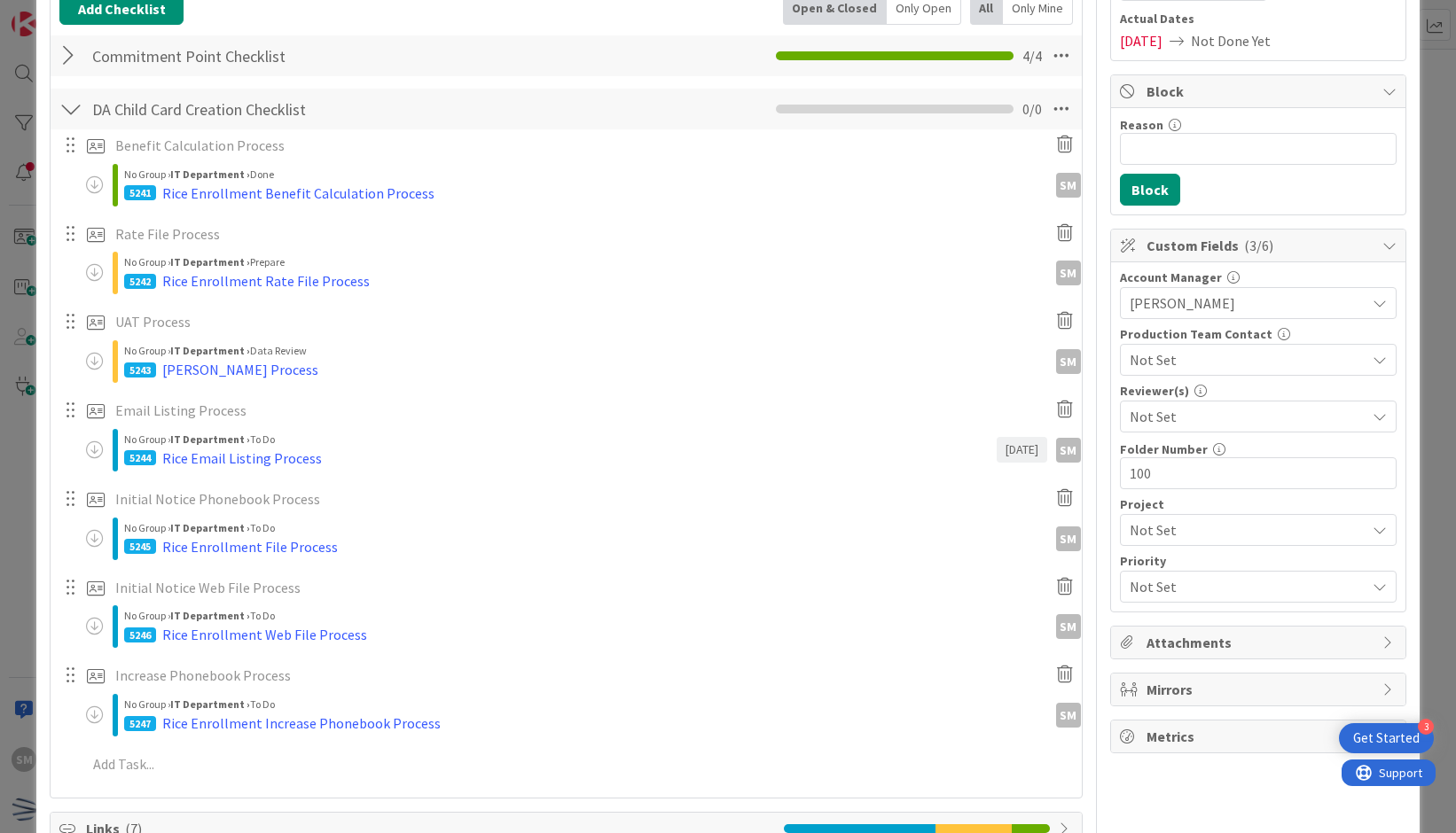
scroll to position [270, 0]
click at [298, 541] on div "Rice Enrollment File Process" at bounding box center [250, 546] width 176 height 22
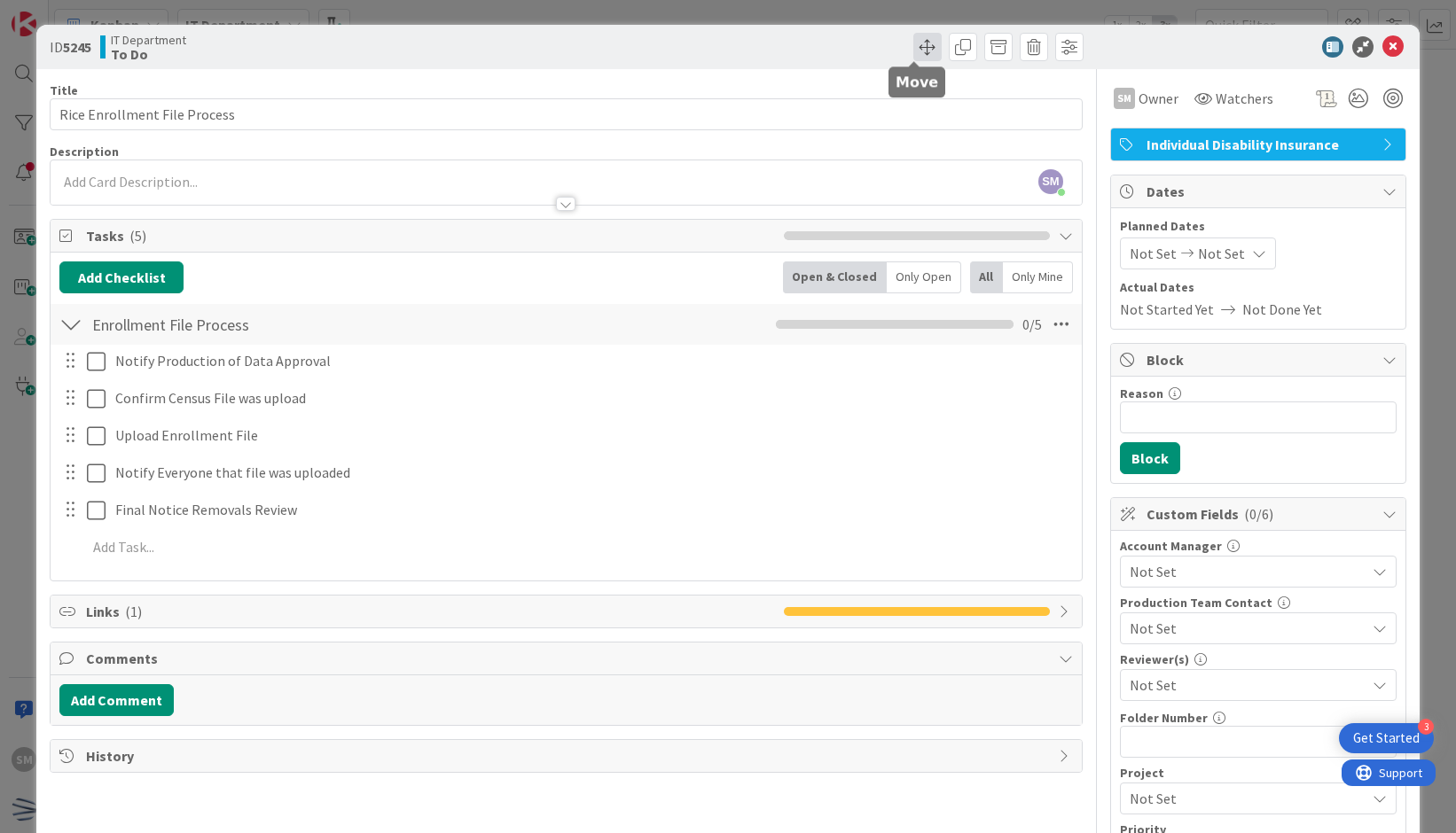
click at [913, 47] on span at bounding box center [928, 48] width 29 height 29
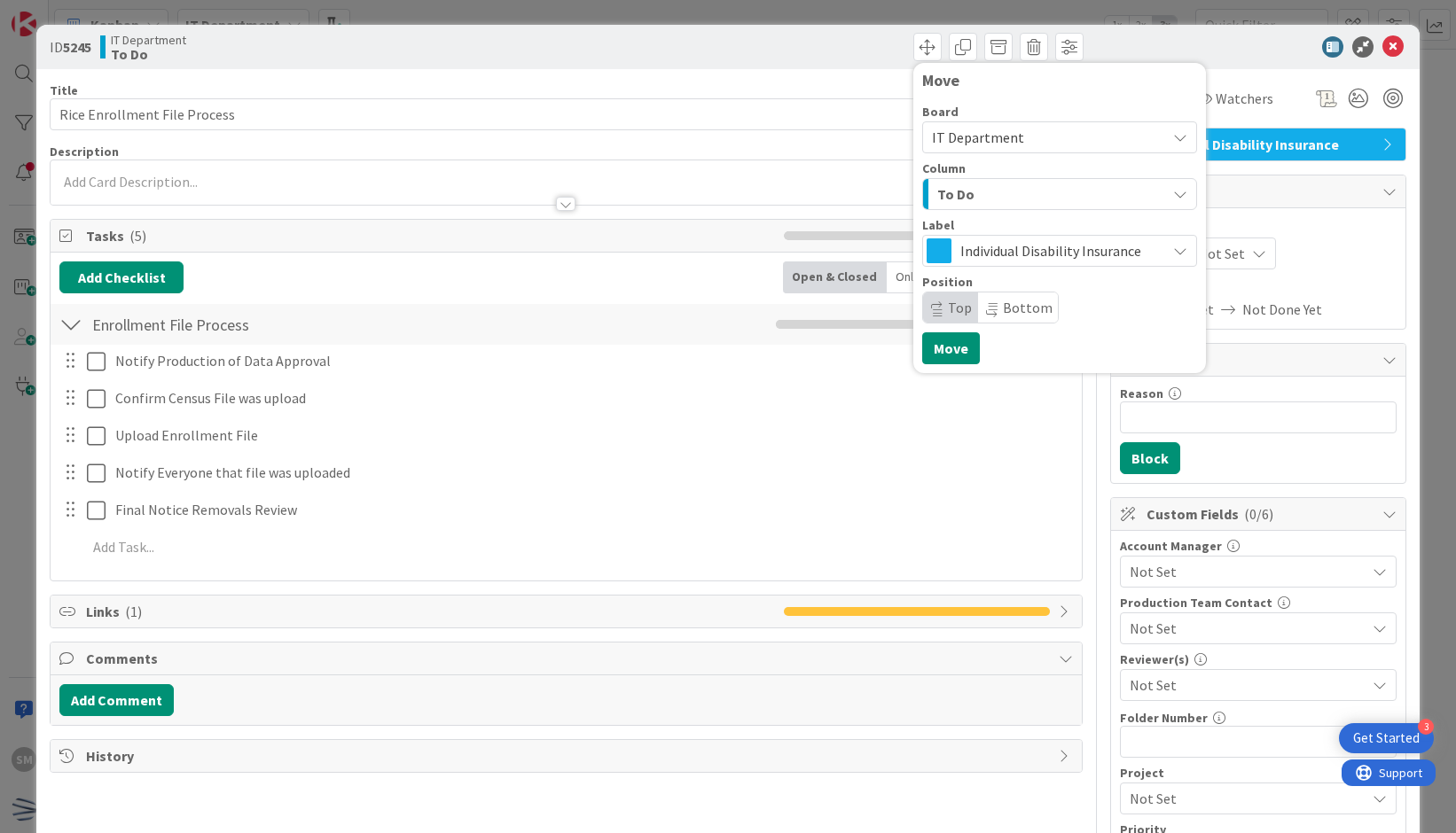
click at [998, 201] on div "To Do" at bounding box center [1050, 195] width 233 height 29
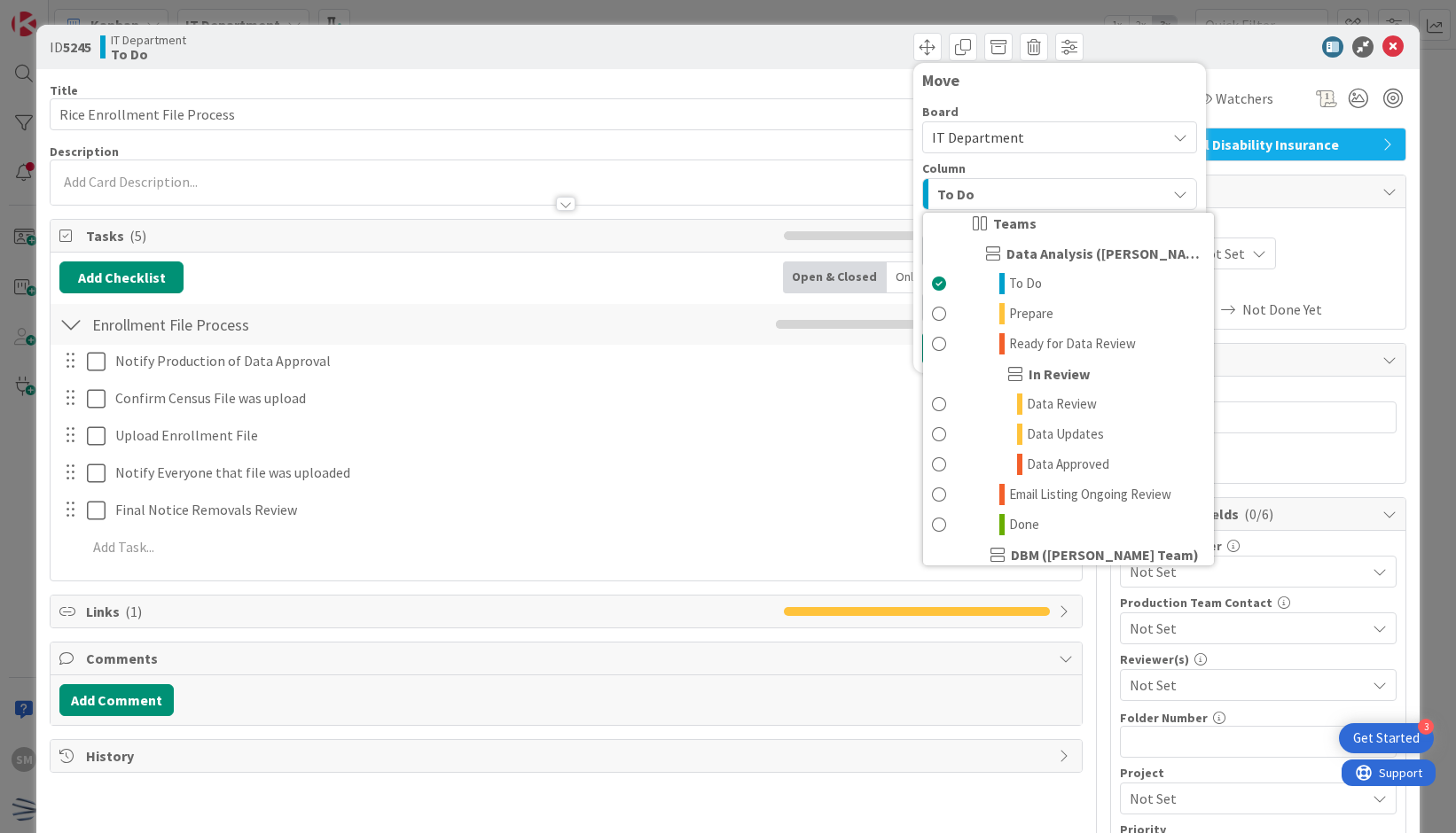
scroll to position [503, 0]
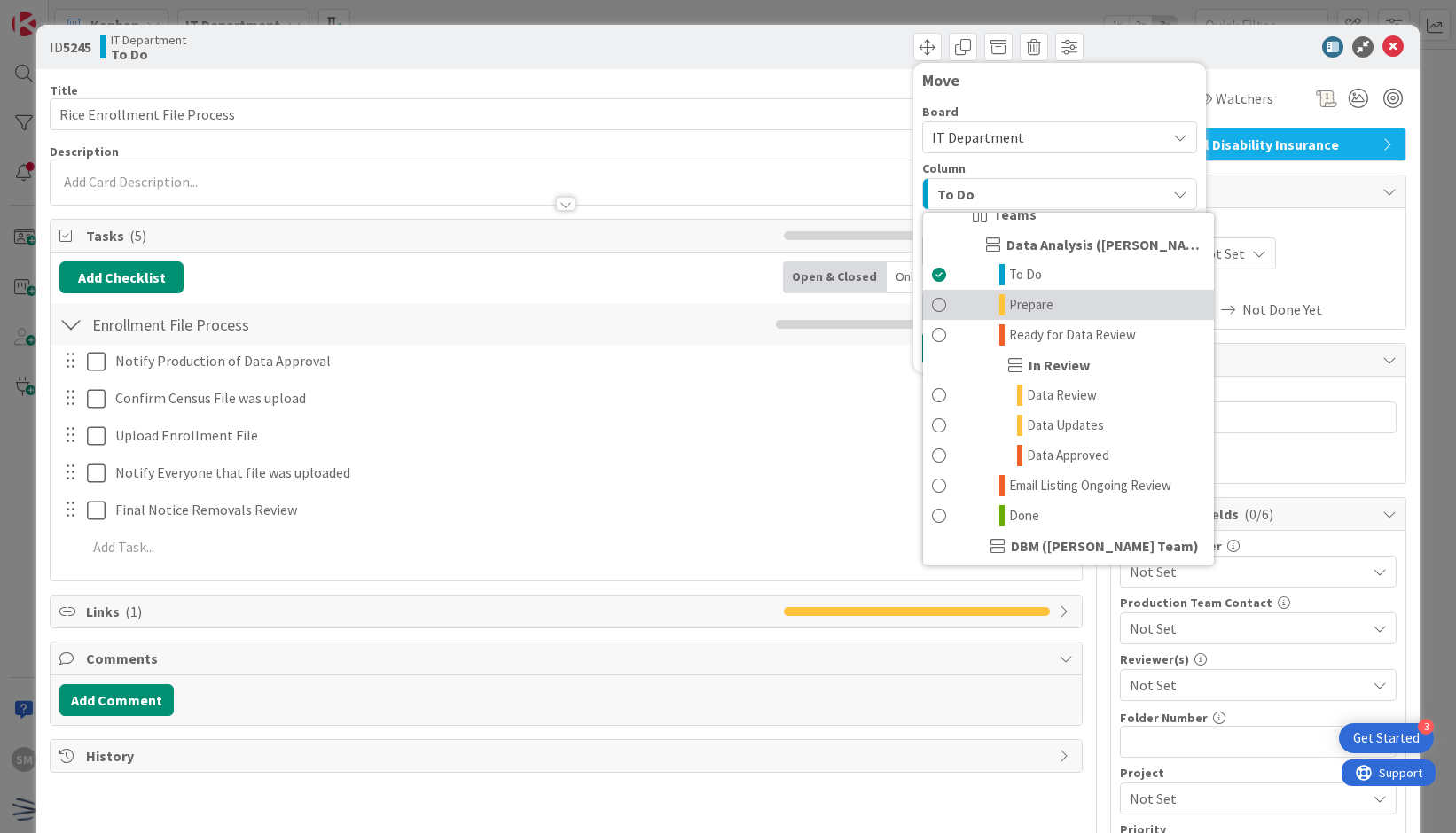
click at [1009, 315] on span "Prepare" at bounding box center [1031, 305] width 44 height 22
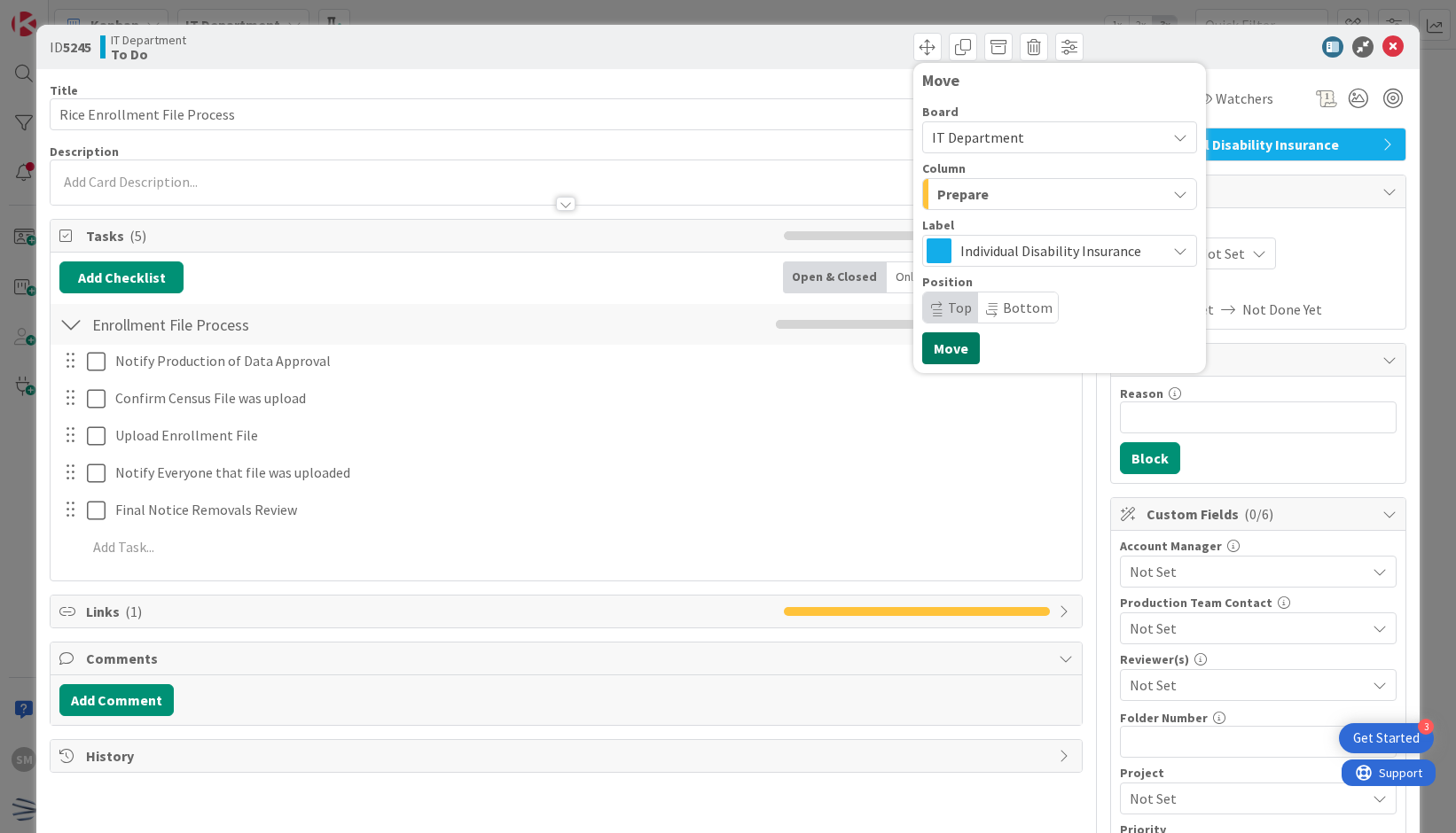
click at [939, 360] on button "Move" at bounding box center [951, 349] width 57 height 32
